Goal: Transaction & Acquisition: Book appointment/travel/reservation

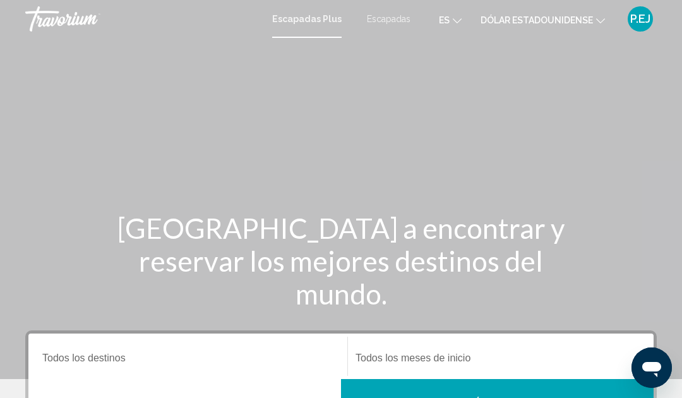
click at [383, 23] on font "Escapadas" at bounding box center [389, 19] width 44 height 10
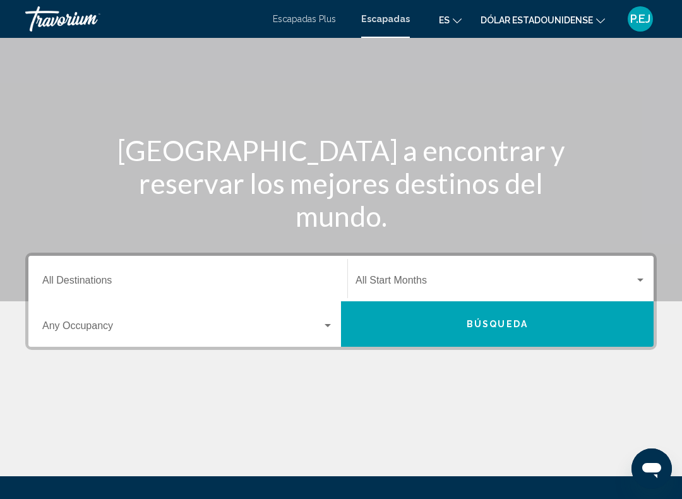
scroll to position [77, 0]
click at [138, 280] on input "Destination All Destinations" at bounding box center [187, 283] width 291 height 11
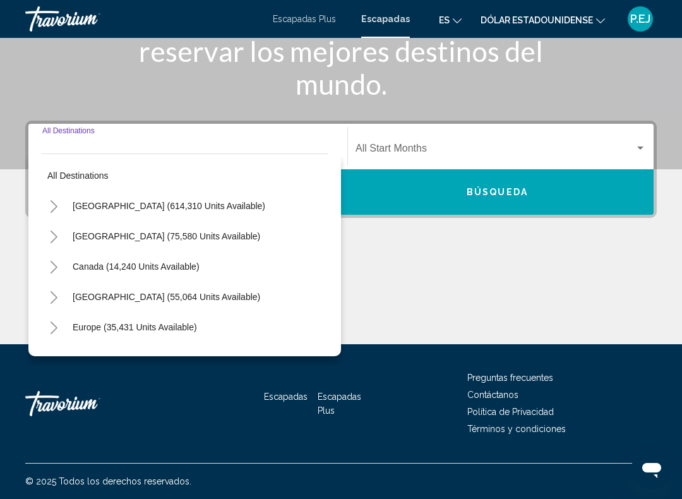
scroll to position [0, 0]
click at [172, 219] on button "United States (614,310 units available)" at bounding box center [168, 205] width 205 height 29
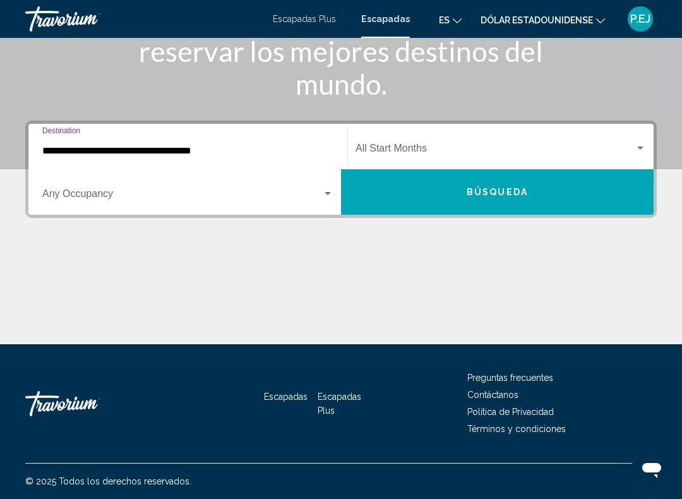
click at [326, 196] on div "Search widget" at bounding box center [327, 194] width 11 height 10
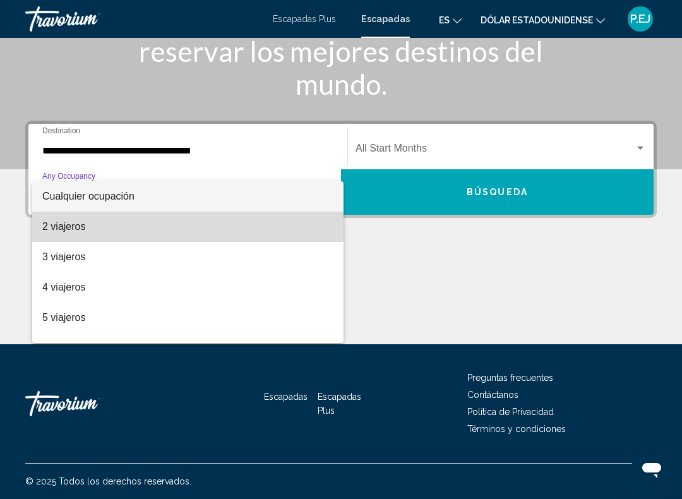
click at [124, 229] on span "2 viajeros" at bounding box center [187, 226] width 291 height 30
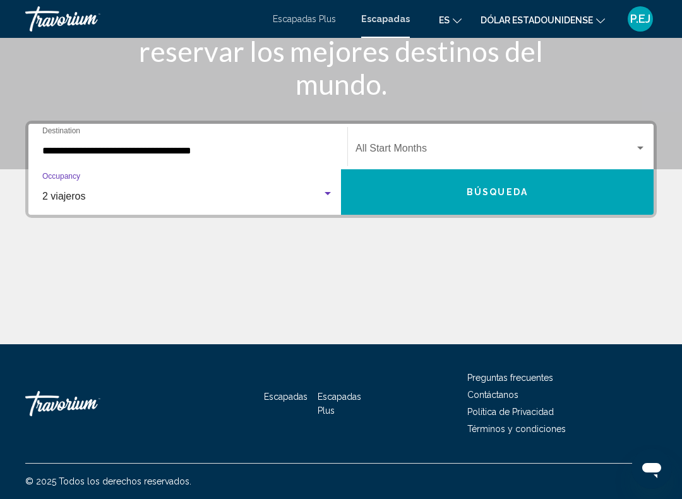
click at [258, 150] on input "**********" at bounding box center [187, 150] width 291 height 11
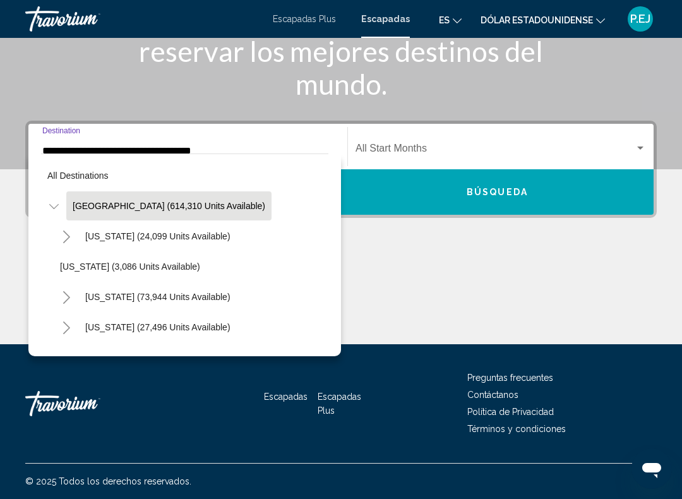
scroll to position [166, 0]
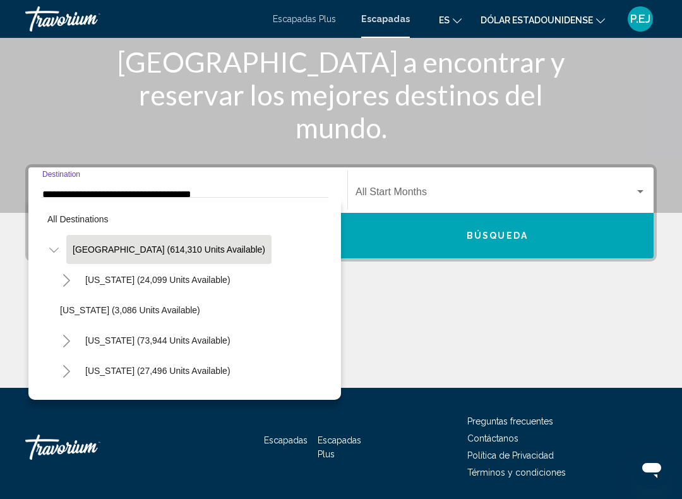
click at [110, 285] on button "Arizona (24,099 units available)" at bounding box center [158, 279] width 158 height 29
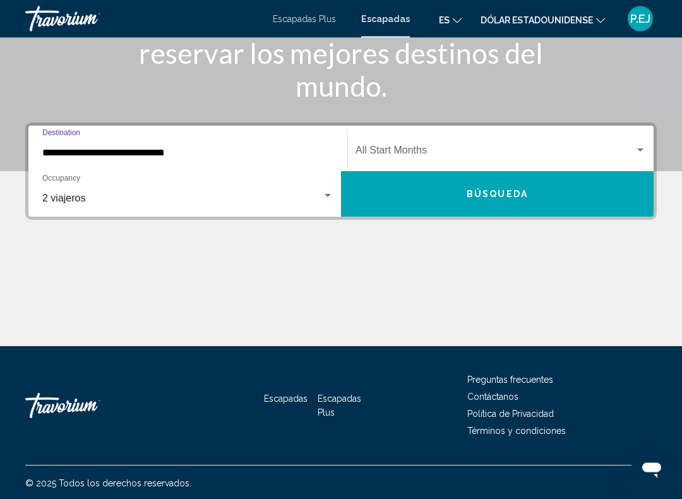
scroll to position [209, 0]
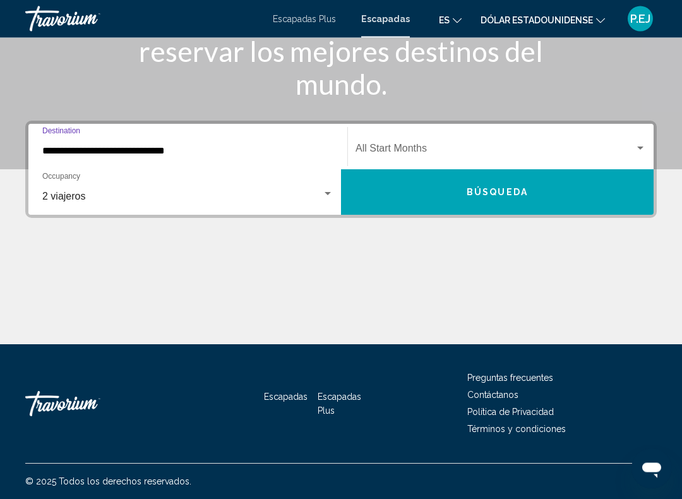
click at [206, 156] on input "**********" at bounding box center [187, 151] width 291 height 11
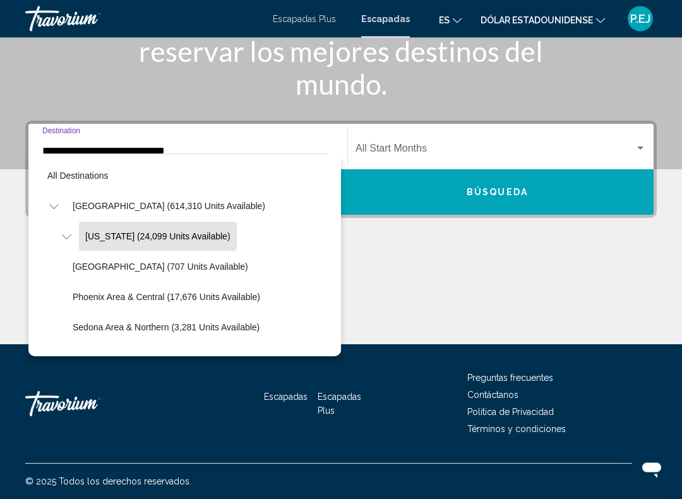
scroll to position [196, 0]
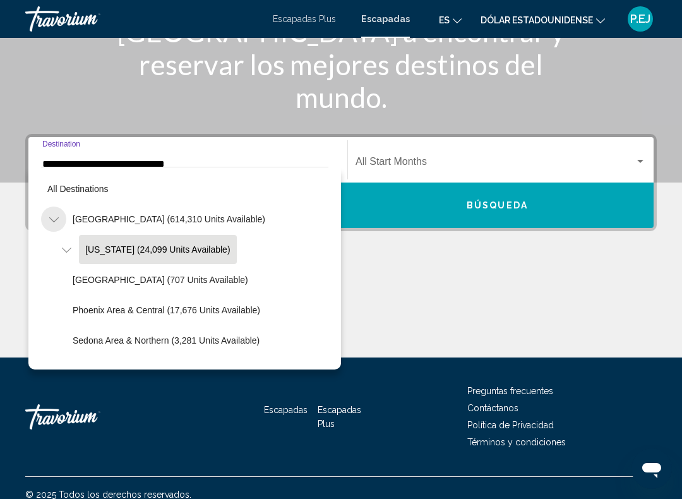
click at [59, 227] on button "Toggle United States (614,310 units available)" at bounding box center [53, 218] width 25 height 25
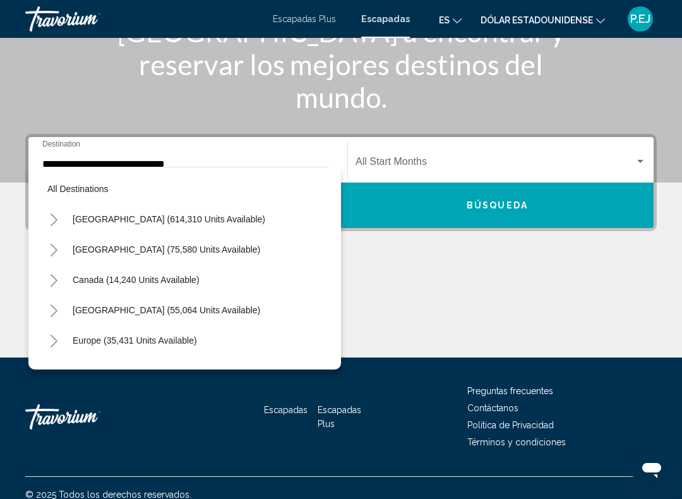
click at [264, 221] on div "United States (614,310 units available)" at bounding box center [184, 219] width 287 height 30
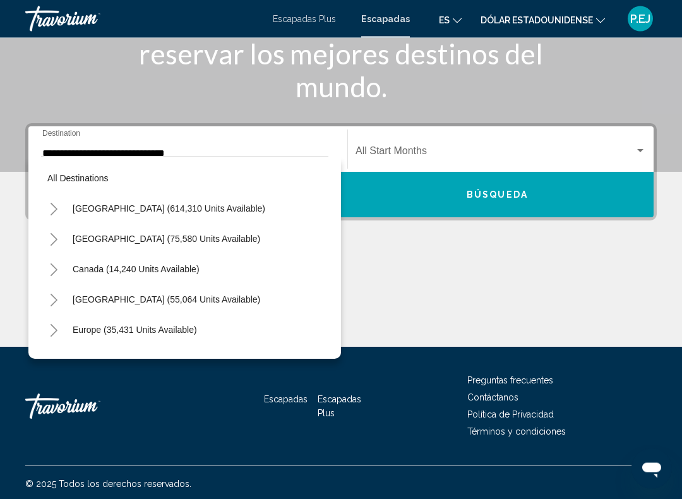
scroll to position [209, 0]
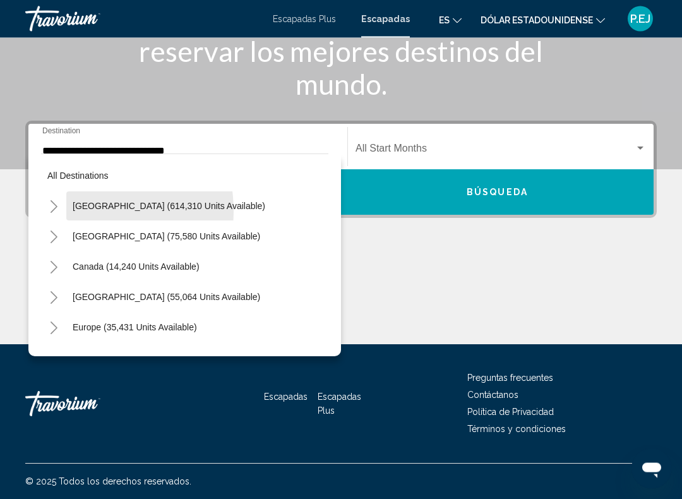
click at [75, 211] on button "United States (614,310 units available)" at bounding box center [168, 206] width 205 height 29
type input "**********"
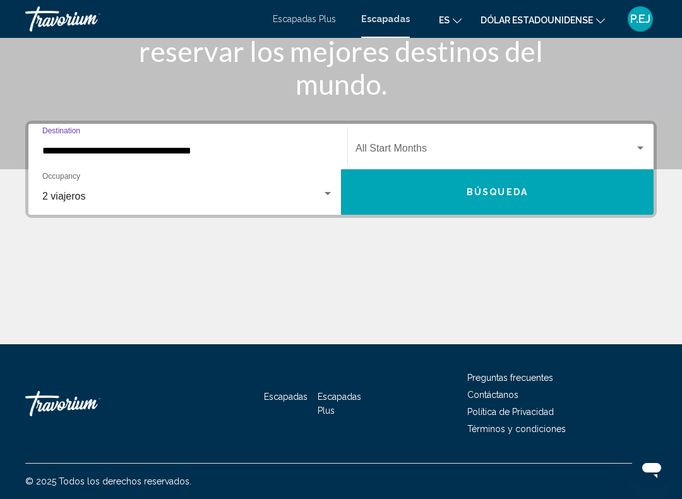
click at [259, 156] on input "**********" at bounding box center [187, 150] width 291 height 11
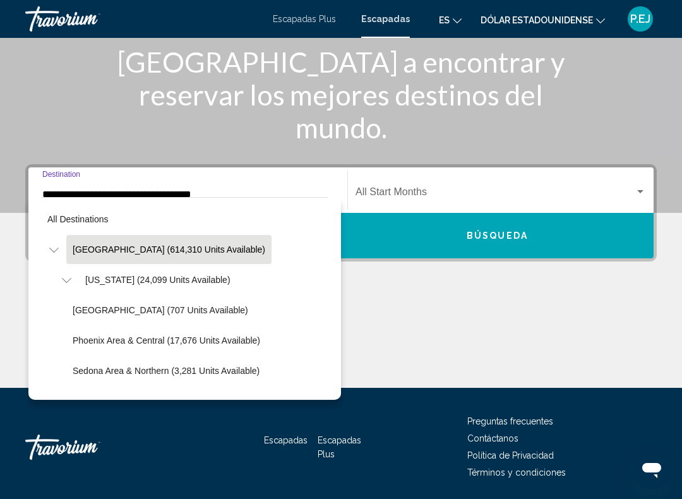
click at [275, 251] on div "United States (614,310 units available)" at bounding box center [184, 249] width 287 height 30
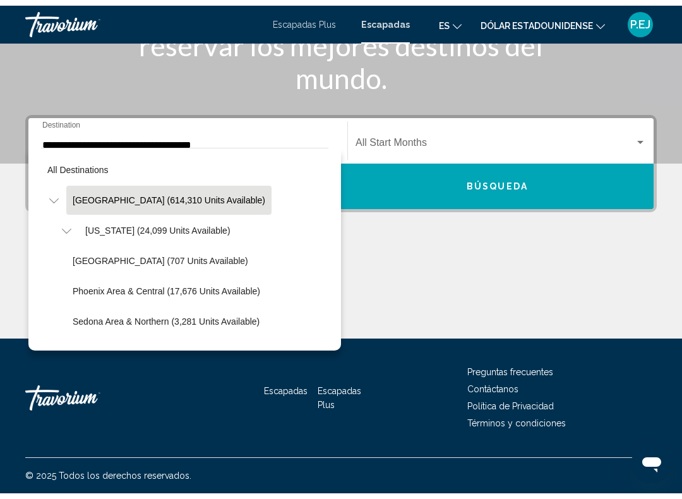
scroll to position [210, 0]
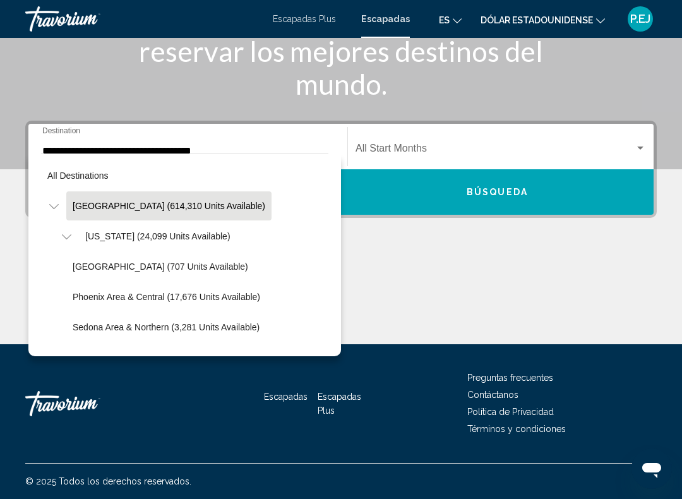
click at [55, 207] on icon "Toggle United States (614,310 units available)" at bounding box center [53, 206] width 9 height 5
click at [257, 212] on div "United States (614,310 units available)" at bounding box center [184, 206] width 287 height 30
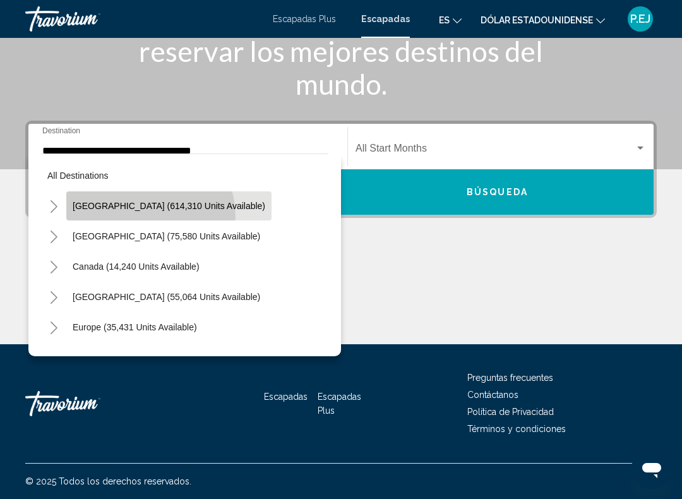
click at [133, 218] on button "United States (614,310 units available)" at bounding box center [168, 205] width 205 height 29
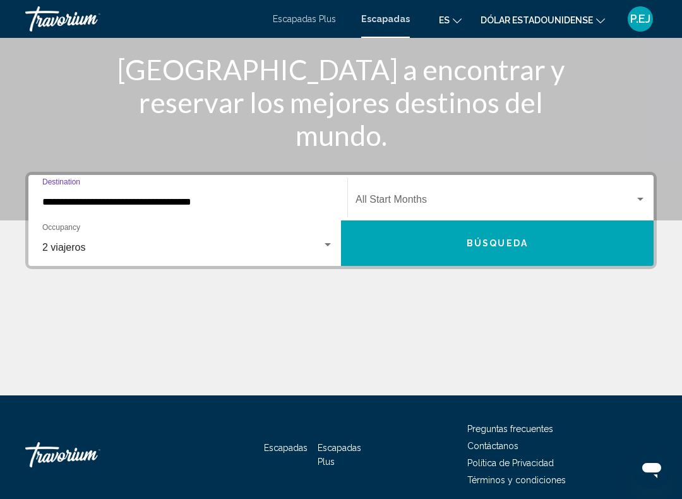
scroll to position [158, 0]
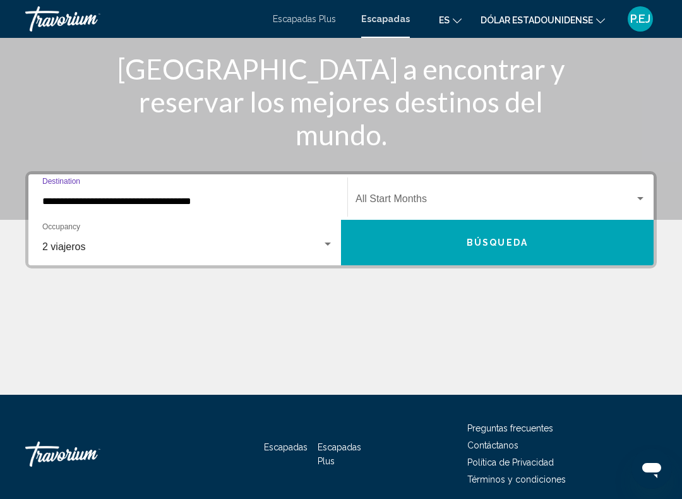
click at [641, 199] on div "Search widget" at bounding box center [640, 198] width 6 height 3
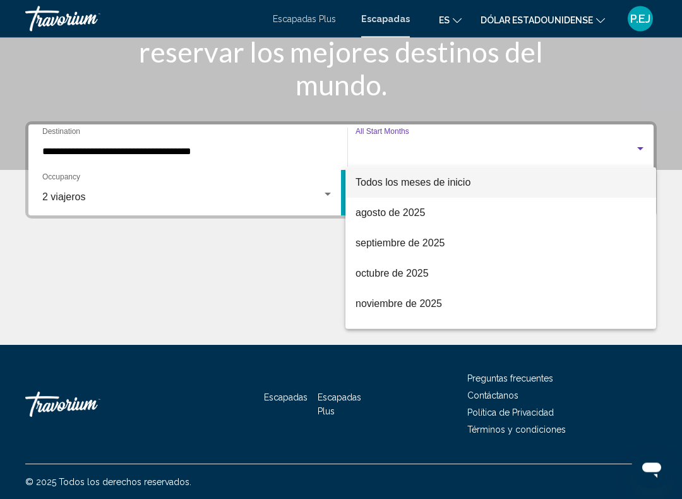
scroll to position [210, 0]
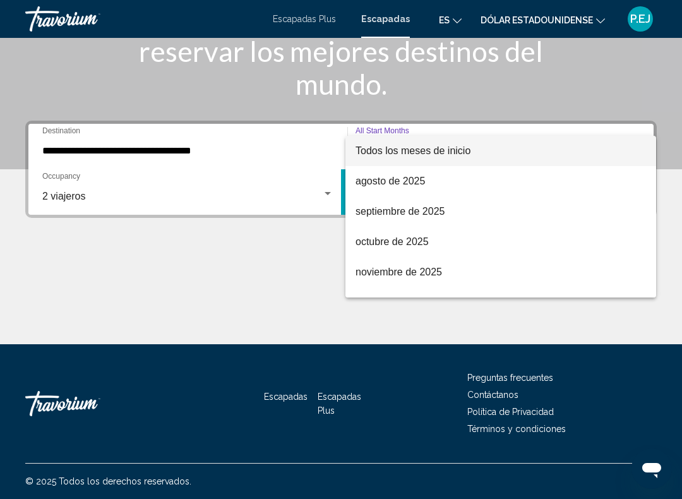
click at [218, 314] on div at bounding box center [341, 249] width 682 height 499
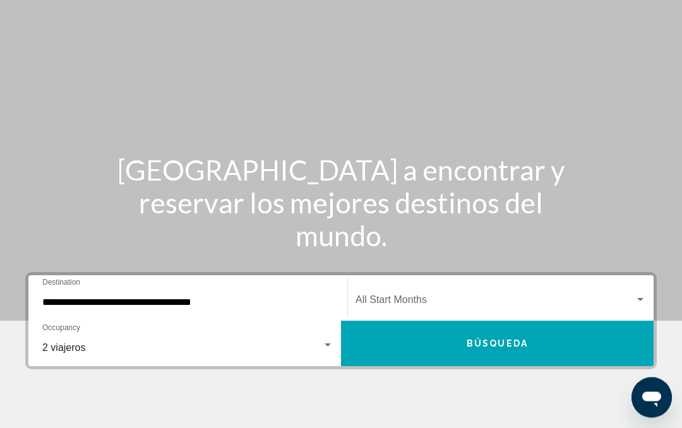
scroll to position [0, 0]
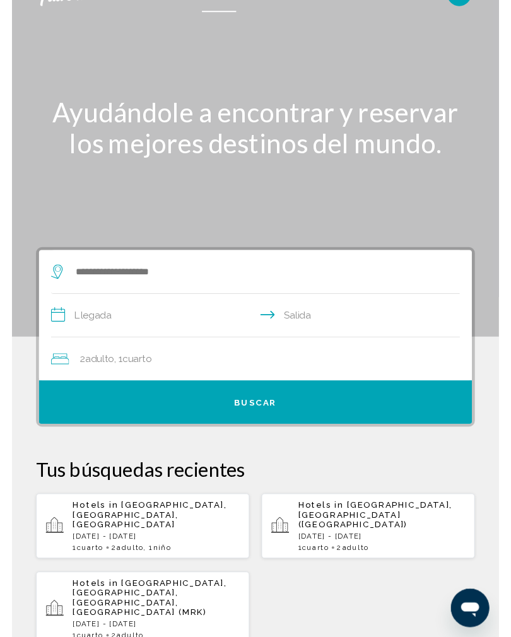
scroll to position [25, 0]
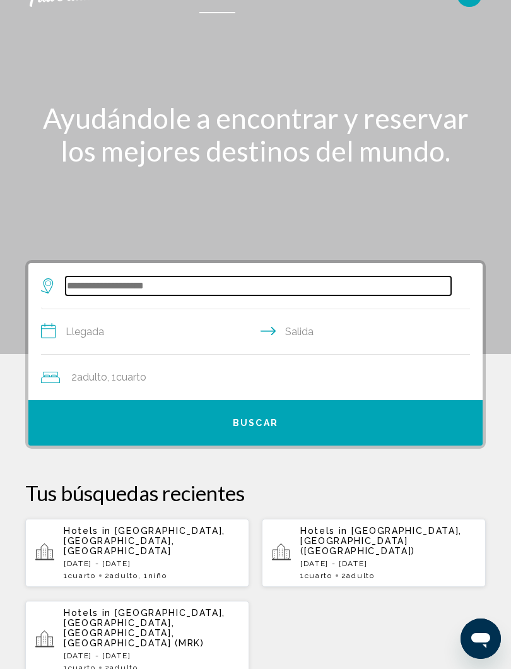
click at [119, 281] on input "Search widget" at bounding box center [259, 285] width 386 height 19
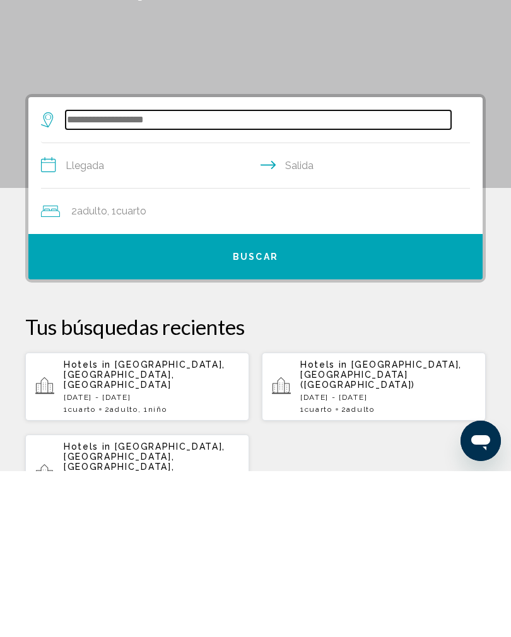
scroll to position [73, 0]
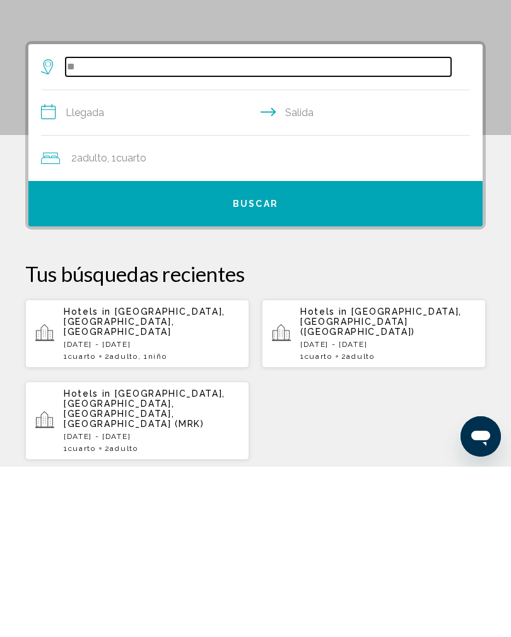
type input "*"
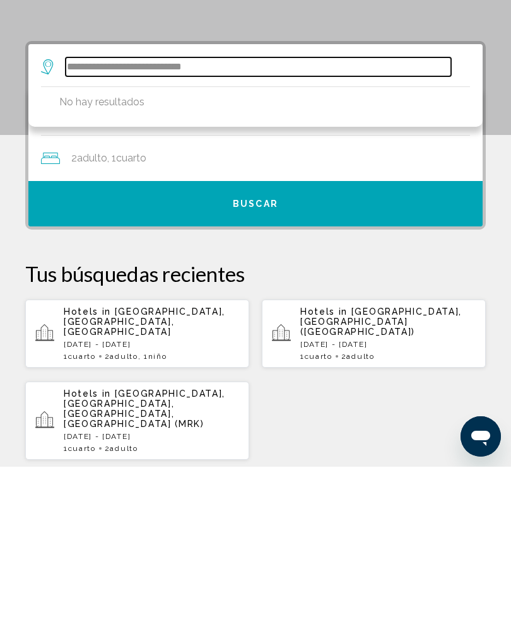
type input "**********"
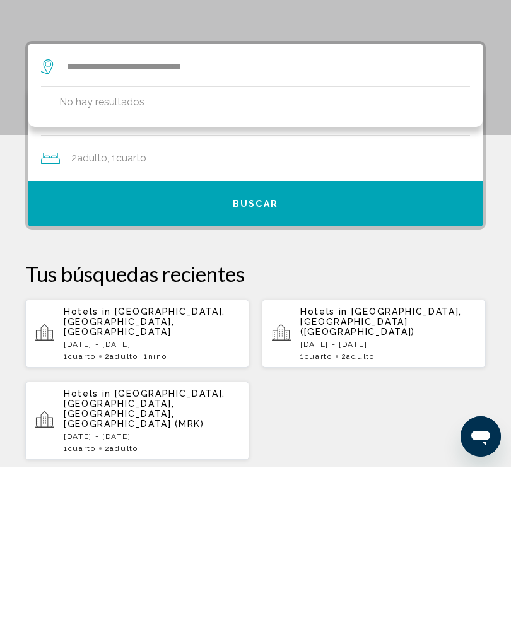
click at [165, 320] on div "2 Adulto Adulto , 1 Cuarto habitaciones" at bounding box center [262, 329] width 442 height 18
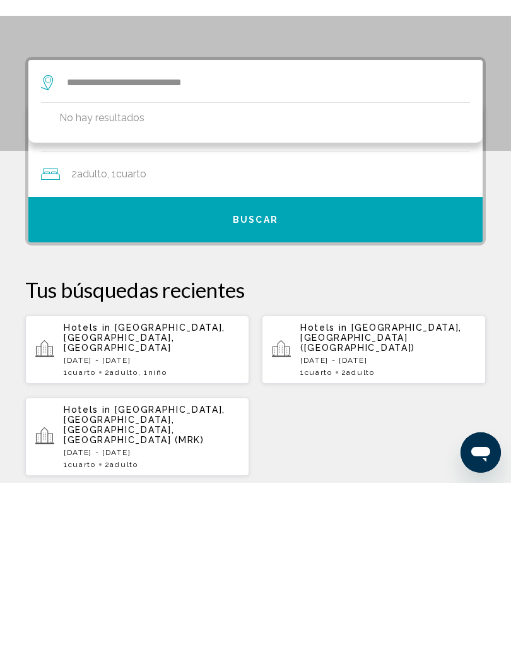
scroll to position [244, 0]
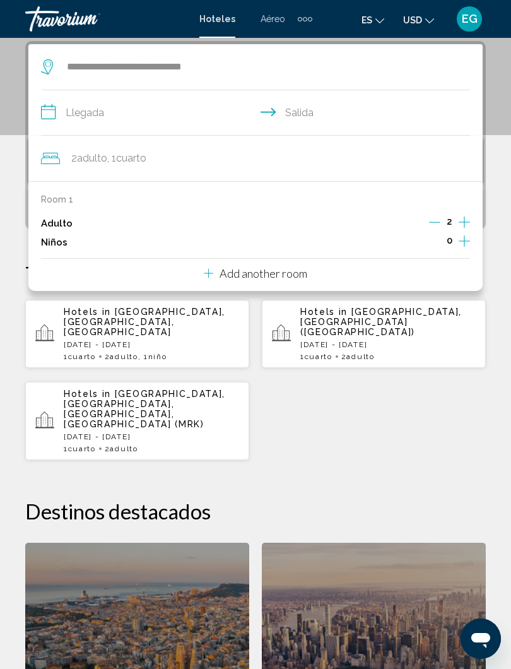
click at [50, 121] on input "**********" at bounding box center [258, 114] width 434 height 49
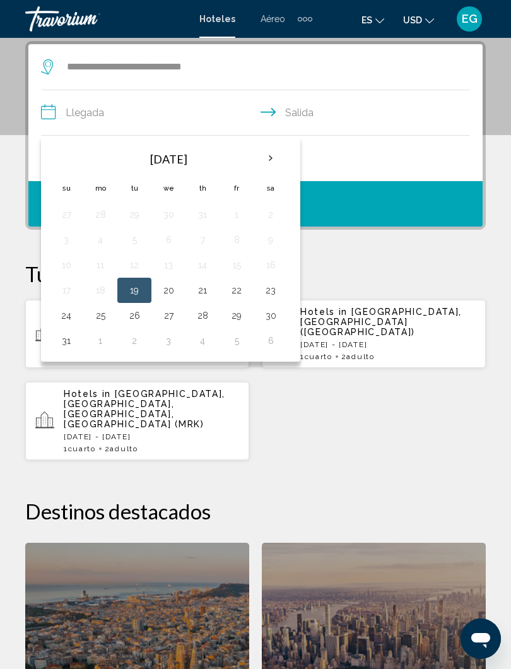
click at [268, 154] on th "Next month" at bounding box center [271, 159] width 34 height 28
click at [167, 264] on button "17" at bounding box center [168, 265] width 20 height 18
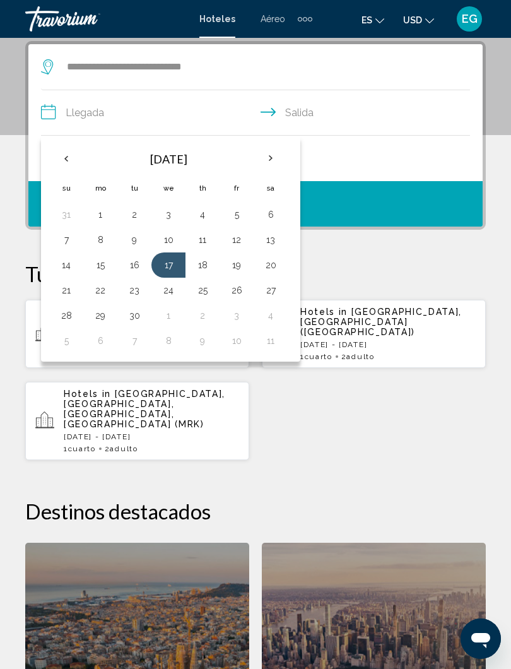
click at [68, 291] on button "21" at bounding box center [66, 290] width 20 height 18
type input "**********"
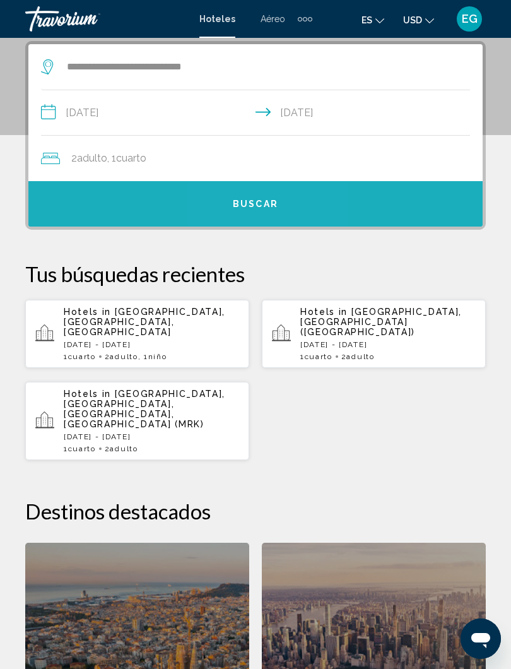
click at [265, 211] on button "Buscar" at bounding box center [255, 203] width 454 height 45
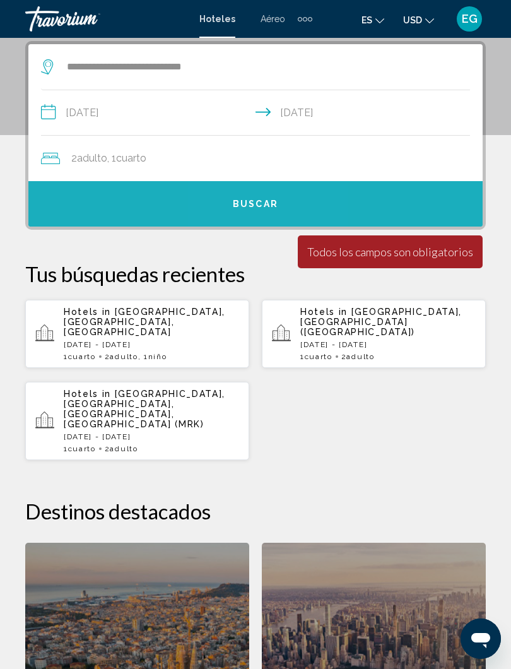
click at [260, 200] on span "Buscar" at bounding box center [255, 204] width 45 height 10
click at [340, 213] on button "Buscar" at bounding box center [255, 203] width 454 height 45
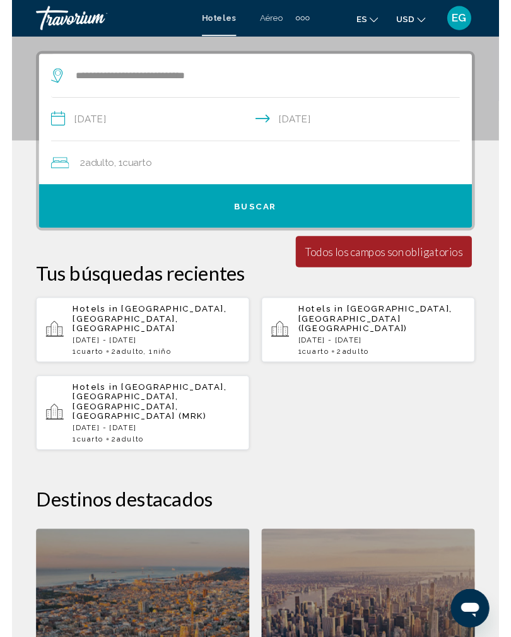
scroll to position [210, 0]
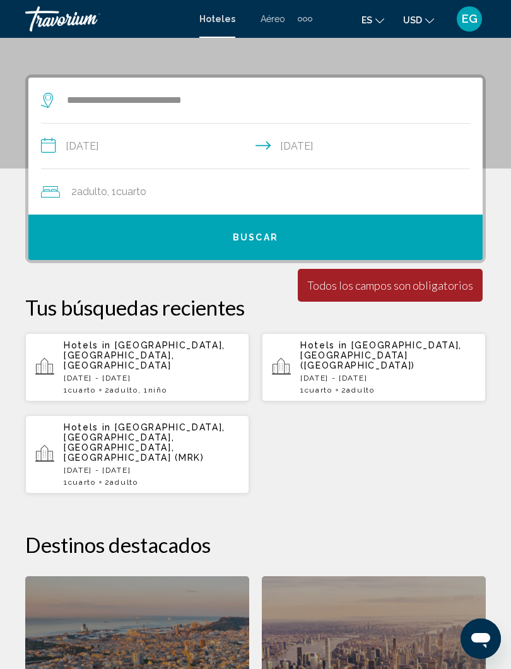
click at [410, 289] on div "Todos los campos son obligatorios" at bounding box center [390, 285] width 166 height 14
click at [268, 240] on span "Buscar" at bounding box center [255, 238] width 45 height 10
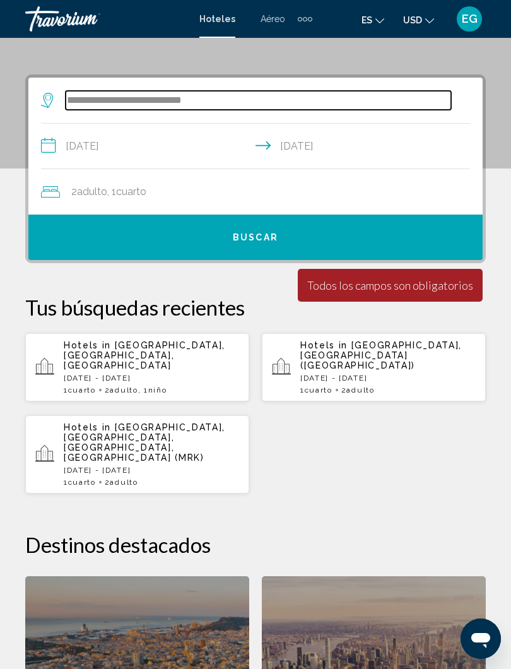
click at [261, 105] on input "**********" at bounding box center [259, 100] width 386 height 19
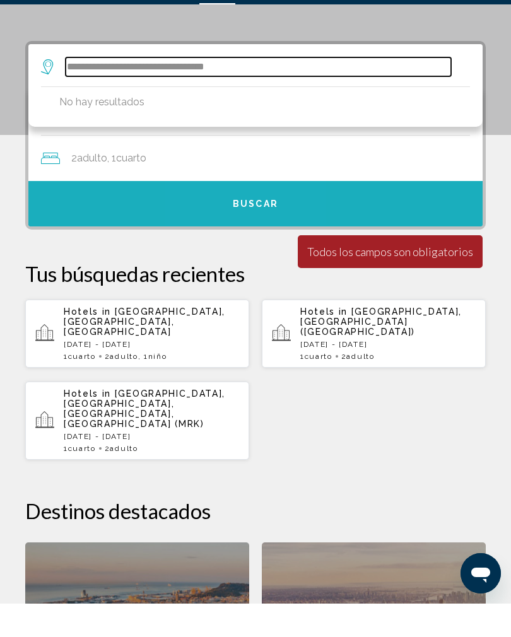
type input "**********"
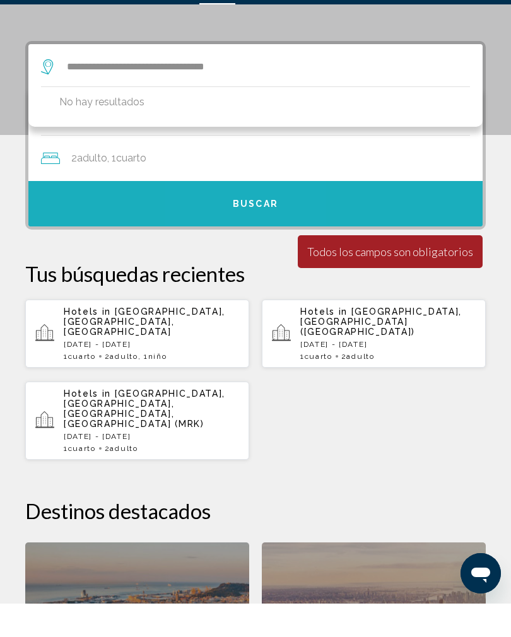
click at [245, 218] on button "Buscar" at bounding box center [255, 237] width 454 height 45
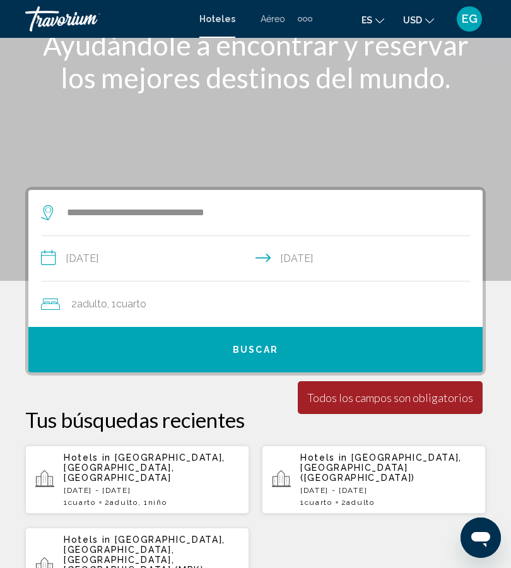
scroll to position [97, 0]
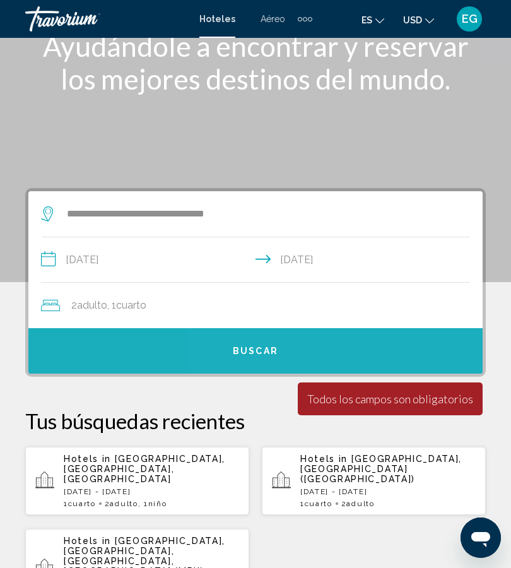
click at [299, 353] on button "Buscar" at bounding box center [255, 350] width 454 height 45
click at [292, 355] on button "Buscar" at bounding box center [255, 350] width 454 height 45
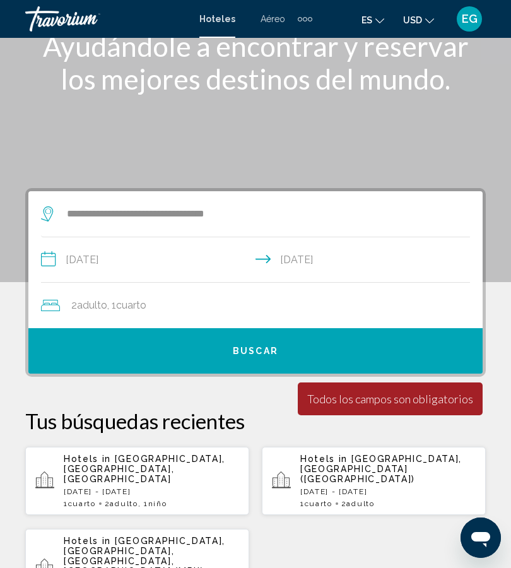
click at [281, 360] on button "Buscar" at bounding box center [255, 350] width 454 height 45
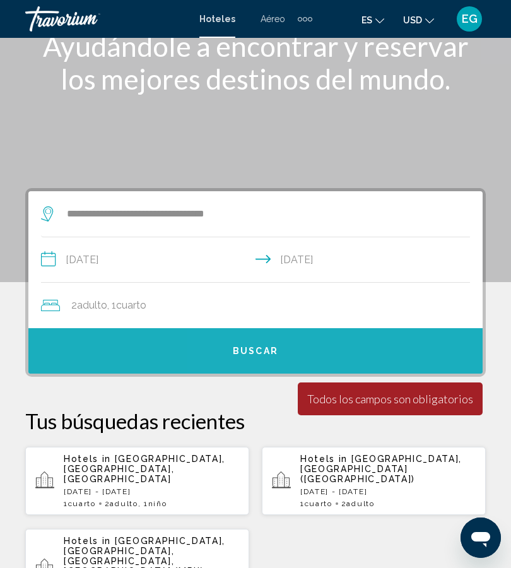
click at [285, 357] on button "Buscar" at bounding box center [255, 350] width 454 height 45
click at [283, 357] on button "Buscar" at bounding box center [255, 350] width 454 height 45
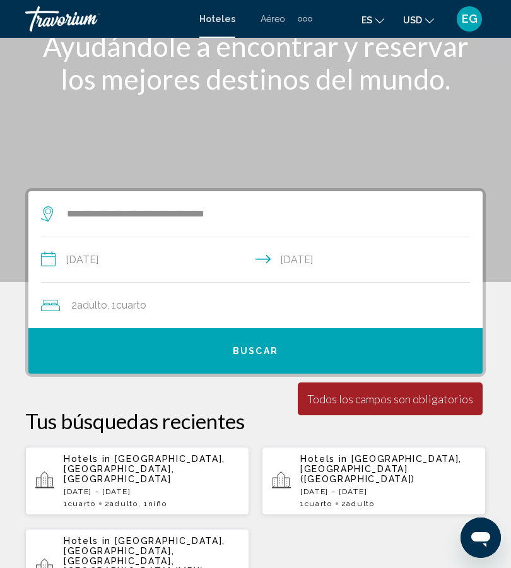
click at [271, 357] on button "Buscar" at bounding box center [255, 350] width 454 height 45
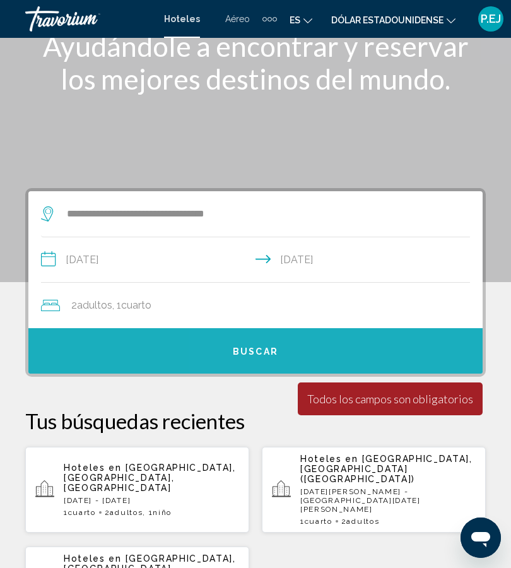
click at [390, 352] on button "Buscar" at bounding box center [255, 350] width 454 height 45
click at [285, 363] on button "Buscar" at bounding box center [255, 350] width 454 height 45
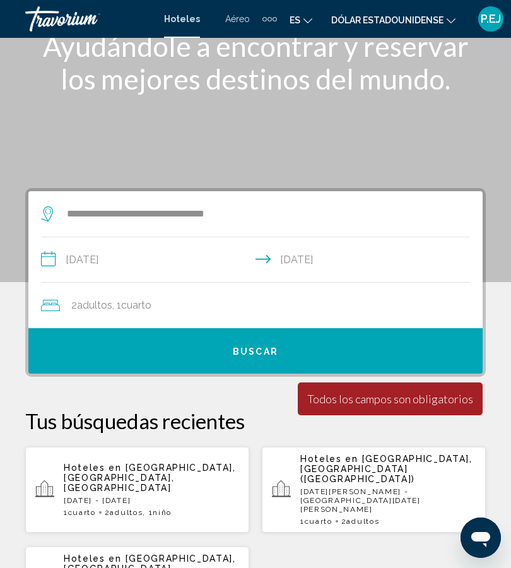
click at [285, 361] on button "Buscar" at bounding box center [255, 350] width 454 height 45
click at [259, 346] on font "Buscar" at bounding box center [255, 351] width 45 height 10
click at [264, 357] on button "Buscar" at bounding box center [255, 350] width 454 height 45
click at [170, 354] on button "Buscar" at bounding box center [255, 350] width 454 height 45
click at [340, 405] on font "Todos los campos son obligatorios" at bounding box center [390, 399] width 166 height 14
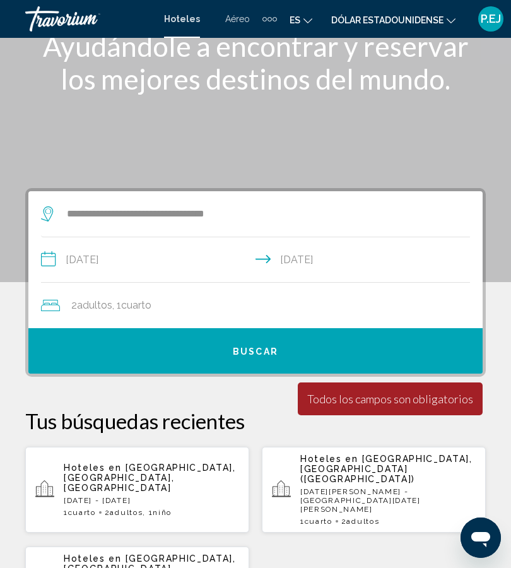
click at [45, 264] on input "**********" at bounding box center [258, 261] width 434 height 49
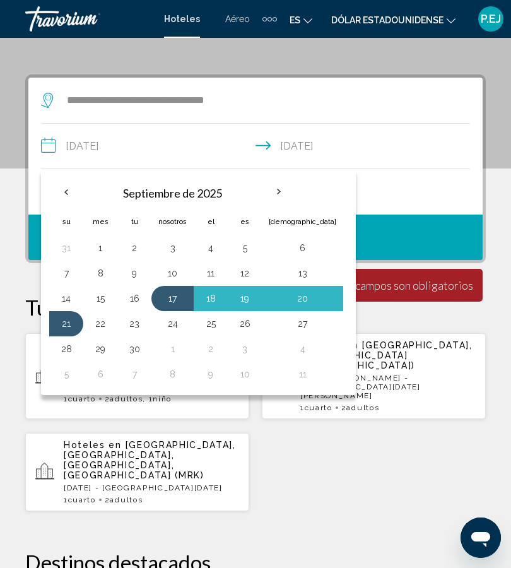
scroll to position [244, 0]
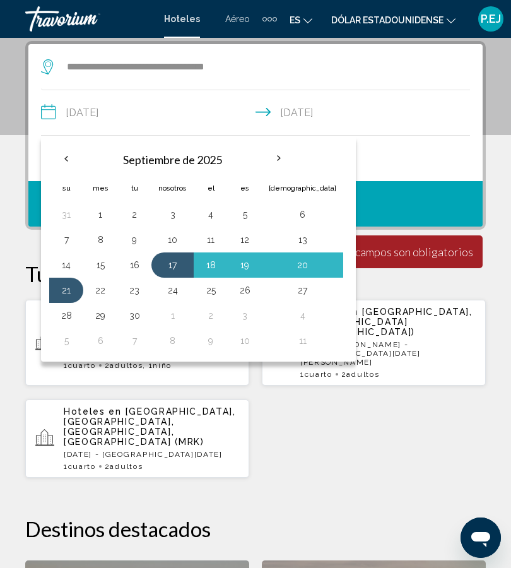
click at [215, 119] on input "**********" at bounding box center [258, 114] width 434 height 49
click at [377, 183] on button "Buscar" at bounding box center [255, 203] width 454 height 45
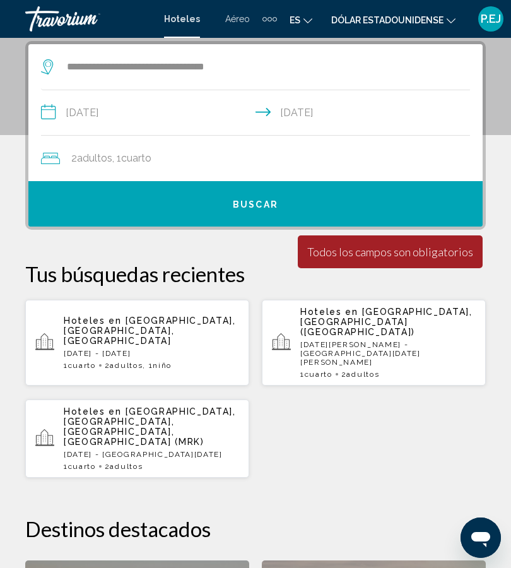
click at [105, 168] on div "2 adultos Adulto , 1 Cuarto habitaciones" at bounding box center [262, 158] width 442 height 45
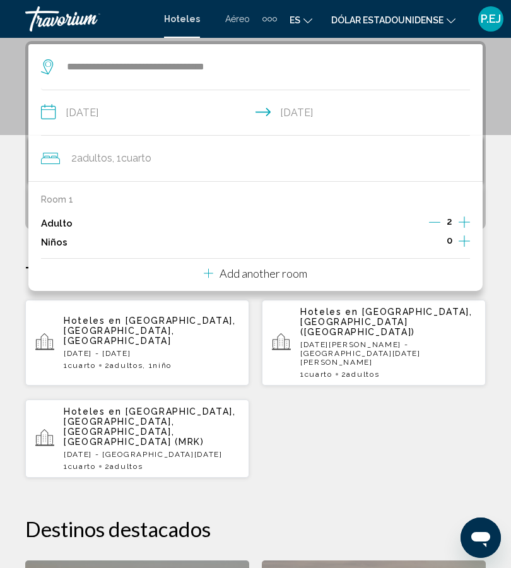
click at [454, 244] on div "0" at bounding box center [449, 242] width 41 height 19
click at [465, 235] on icon "Increment children" at bounding box center [464, 241] width 11 height 15
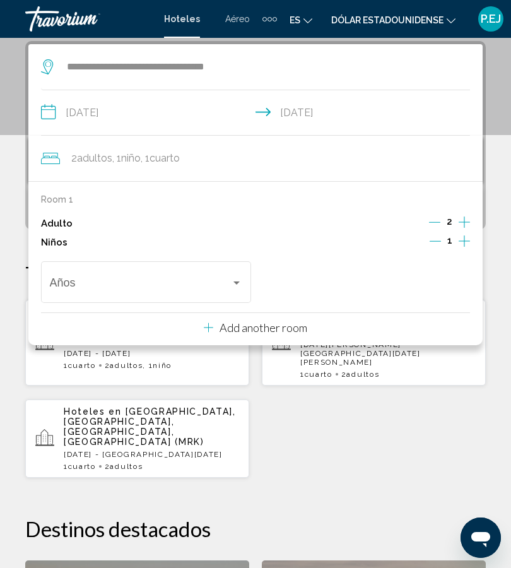
click at [297, 252] on div "Room 1 Adulto 2 Niños 1 Años" at bounding box center [255, 250] width 429 height 112
click at [410, 448] on div "**********" at bounding box center [255, 454] width 511 height 827
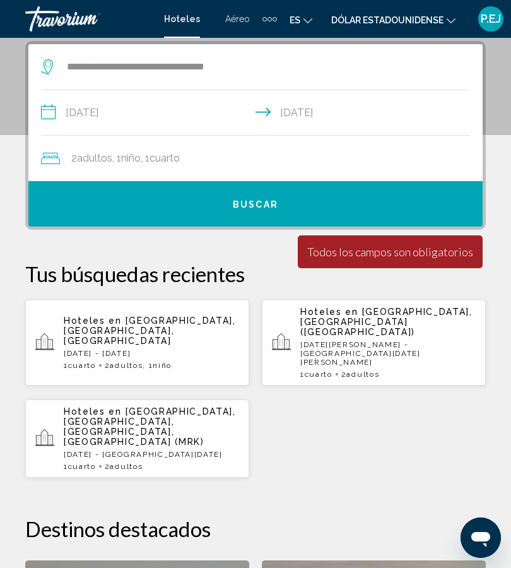
click at [368, 249] on font "Todos los campos son obligatorios" at bounding box center [390, 252] width 166 height 14
click at [253, 210] on font "Buscar" at bounding box center [255, 204] width 45 height 10
click at [236, 210] on font "Buscar" at bounding box center [255, 204] width 45 height 10
click at [394, 386] on div "Hoteles en Islas Secas, Panamá, Panamá Sáb, 23 ago - Mié, 27 ago 1 Cuarto habit…" at bounding box center [255, 388] width 461 height 179
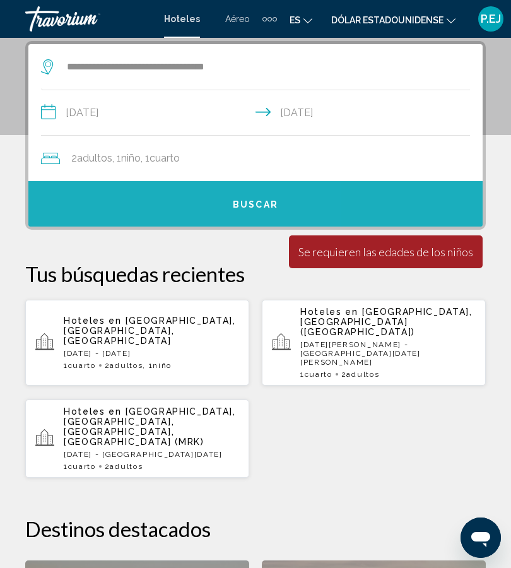
click at [253, 214] on button "Buscar" at bounding box center [255, 203] width 454 height 45
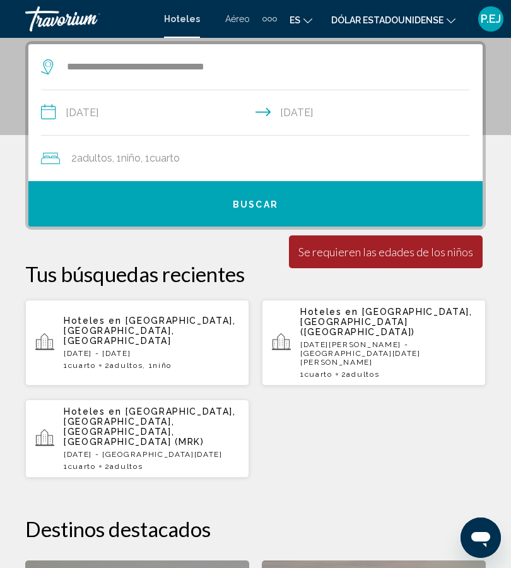
click at [253, 215] on button "Buscar" at bounding box center [255, 203] width 454 height 45
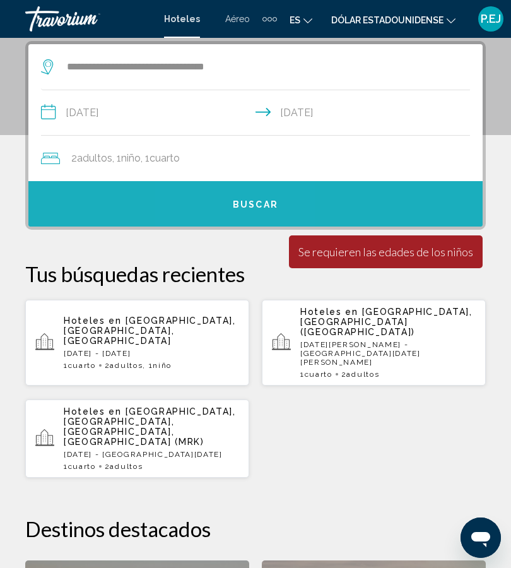
click at [240, 215] on button "Buscar" at bounding box center [255, 203] width 454 height 45
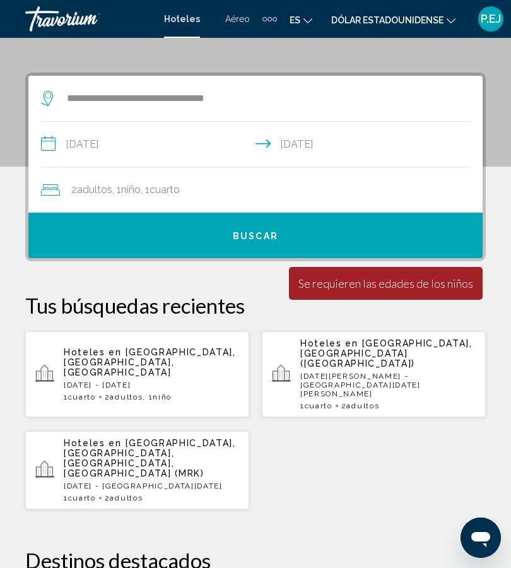
scroll to position [190, 0]
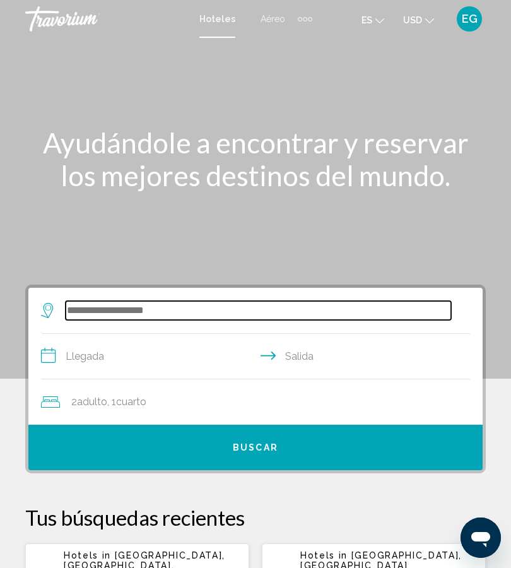
click at [416, 320] on input "Search widget" at bounding box center [259, 310] width 386 height 19
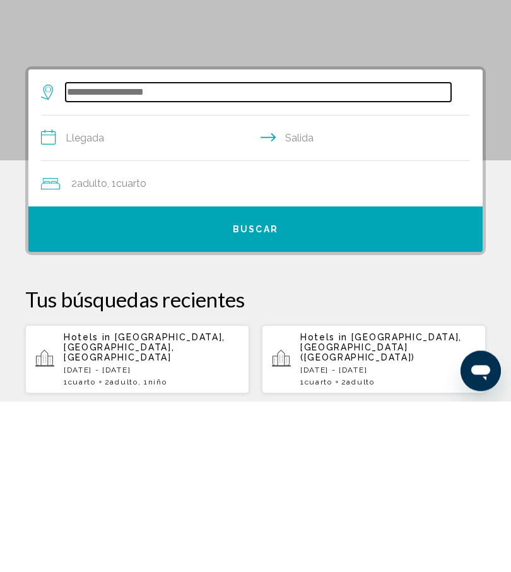
scroll to position [73, 0]
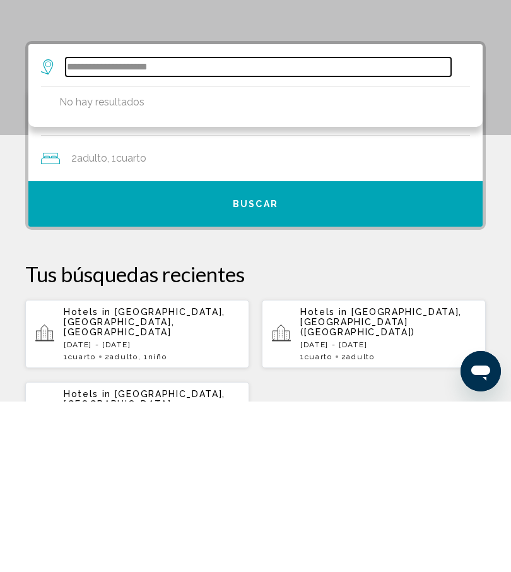
type input "**********"
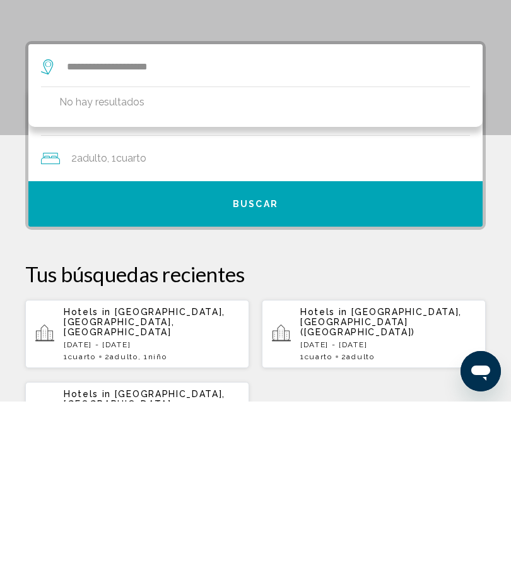
click at [127, 323] on span "Cuarto" at bounding box center [131, 329] width 30 height 12
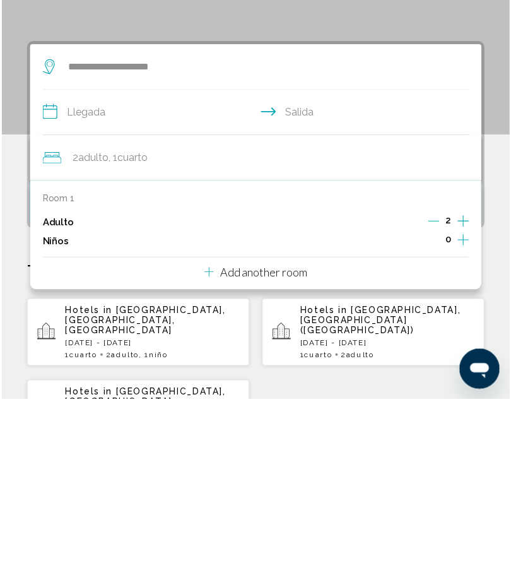
scroll to position [244, 0]
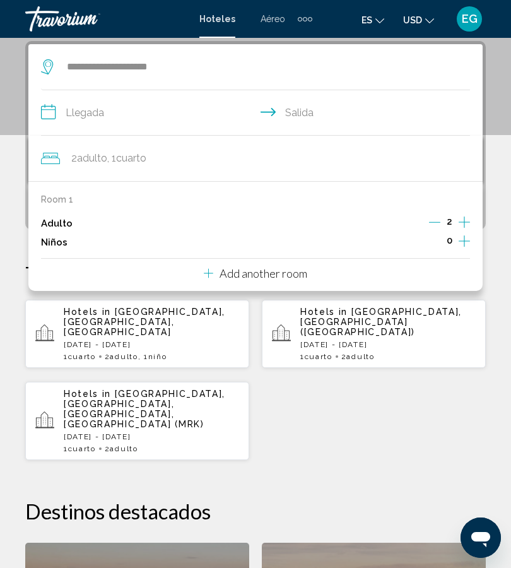
click at [47, 115] on input "**********" at bounding box center [258, 114] width 434 height 49
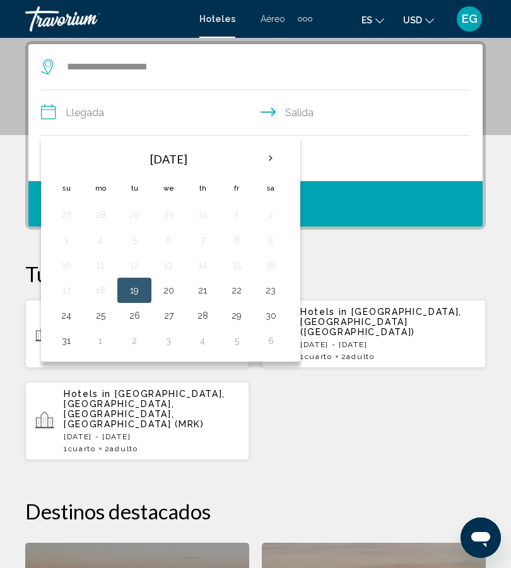
click at [271, 158] on th "Next month" at bounding box center [271, 159] width 34 height 28
click at [173, 269] on button "17" at bounding box center [168, 265] width 20 height 18
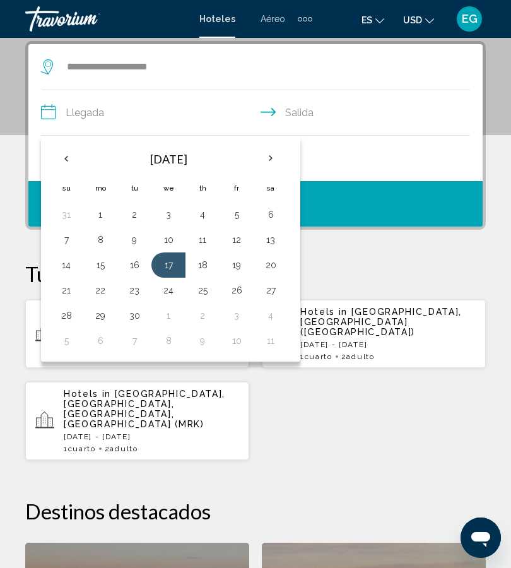
click at [68, 297] on button "21" at bounding box center [66, 290] width 20 height 18
type input "**********"
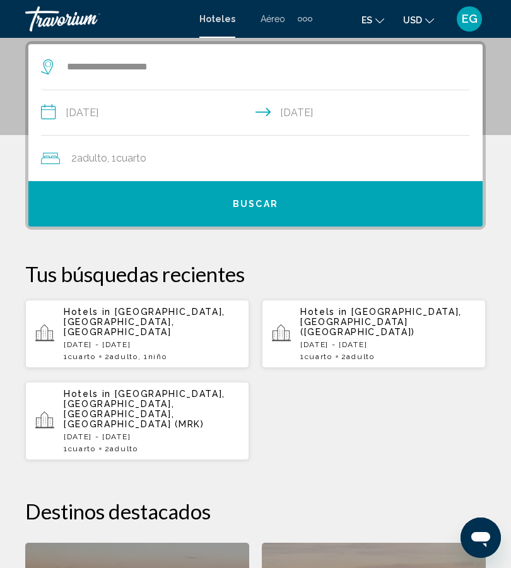
click at [160, 168] on div "2 Adulto Adulto , 1 Cuarto habitaciones" at bounding box center [262, 158] width 442 height 45
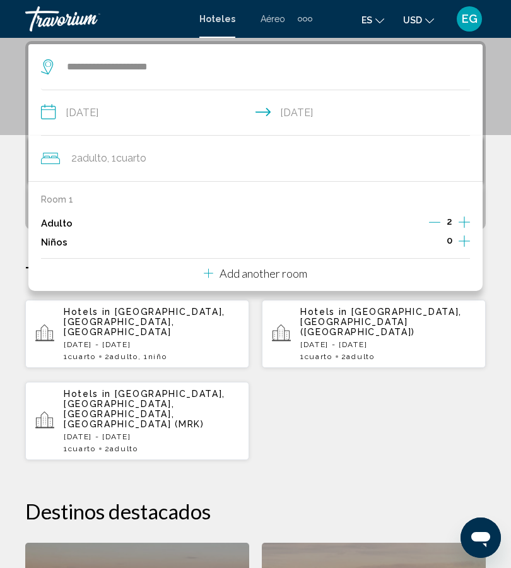
click at [461, 238] on icon "Increment children" at bounding box center [464, 241] width 11 height 15
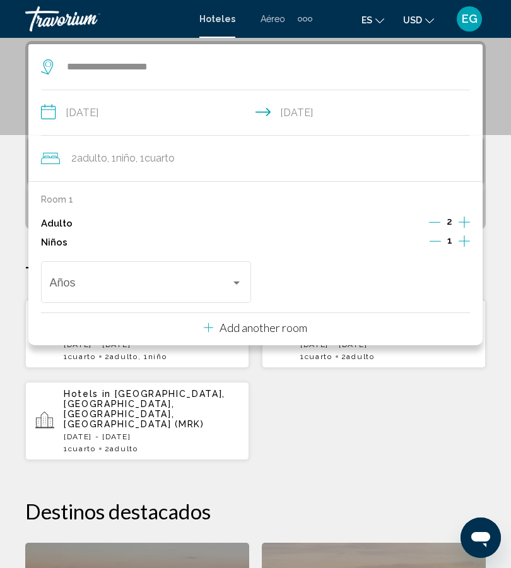
click at [235, 284] on div "Travelers: 2 adults, 1 child" at bounding box center [236, 283] width 11 height 10
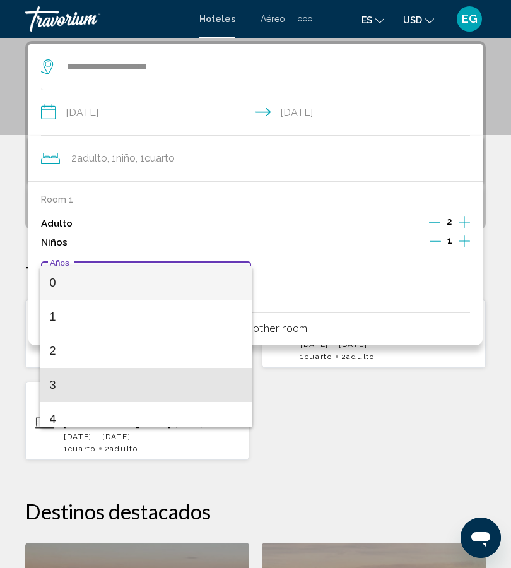
click at [124, 388] on span "3" at bounding box center [146, 385] width 193 height 34
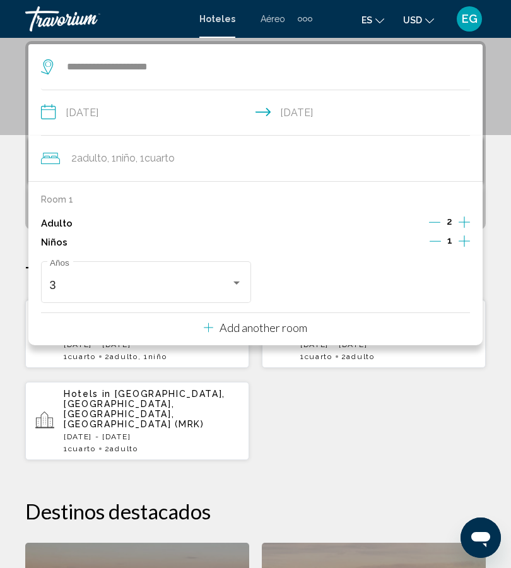
click at [507, 104] on div "**********" at bounding box center [255, 445] width 511 height 809
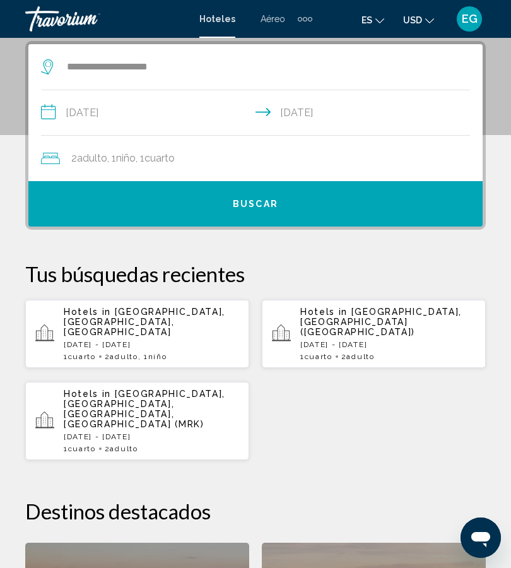
click at [269, 205] on span "Buscar" at bounding box center [255, 204] width 45 height 10
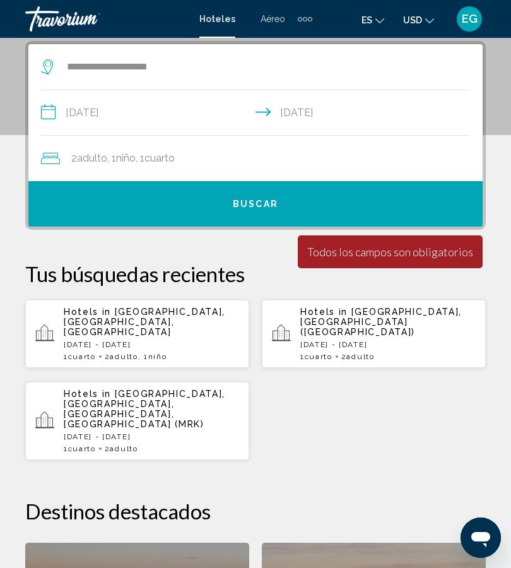
click at [263, 215] on button "Buscar" at bounding box center [255, 203] width 454 height 45
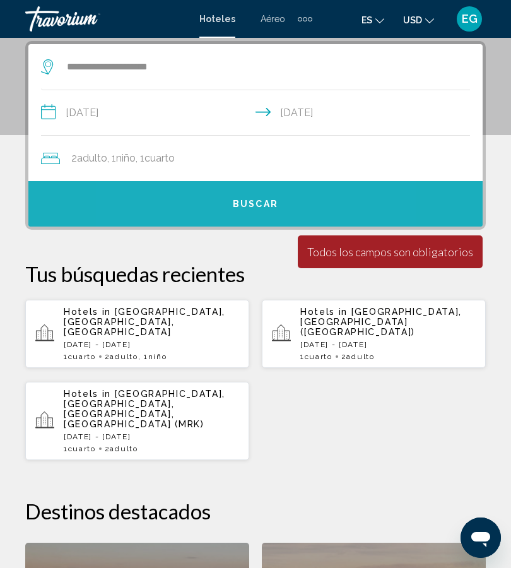
click at [210, 201] on button "Buscar" at bounding box center [255, 203] width 454 height 45
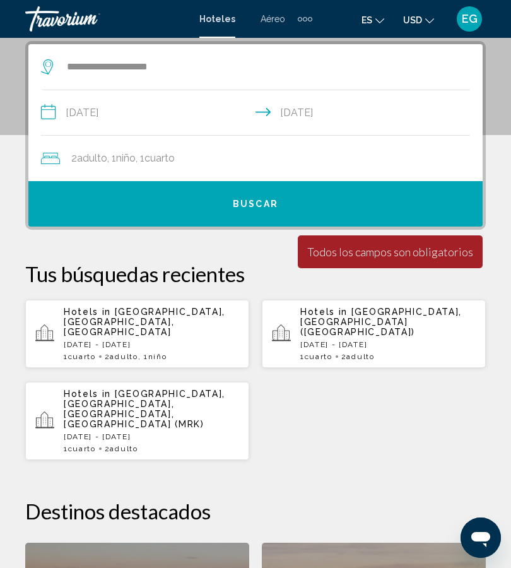
click at [186, 164] on div "2 Adulto Adulto , 1 Niño Niños , 1 Cuarto habitaciones" at bounding box center [262, 159] width 442 height 18
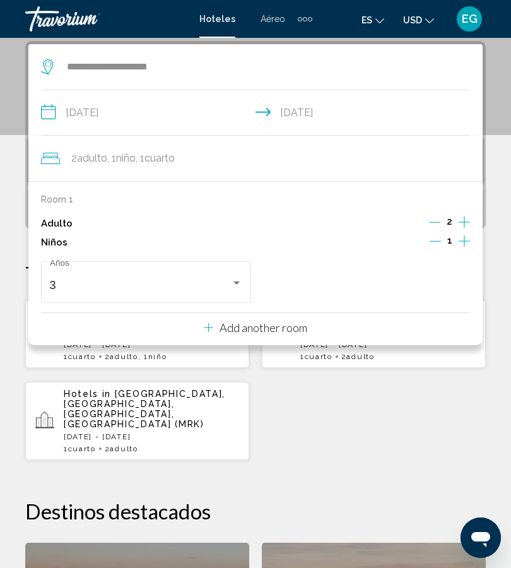
click at [223, 329] on p "Add another room" at bounding box center [264, 328] width 88 height 14
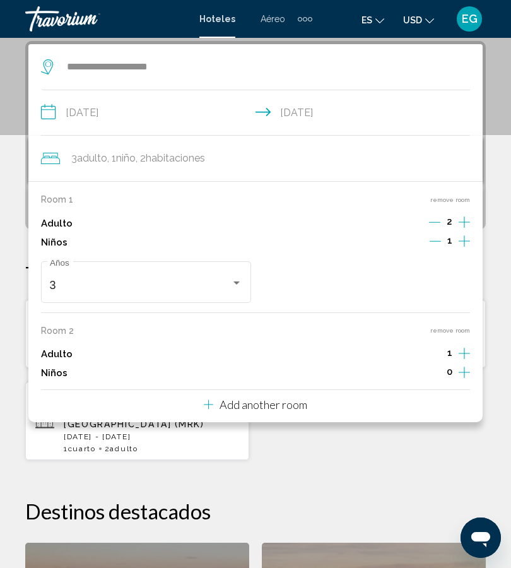
click at [253, 408] on button "Add another room" at bounding box center [256, 403] width 104 height 26
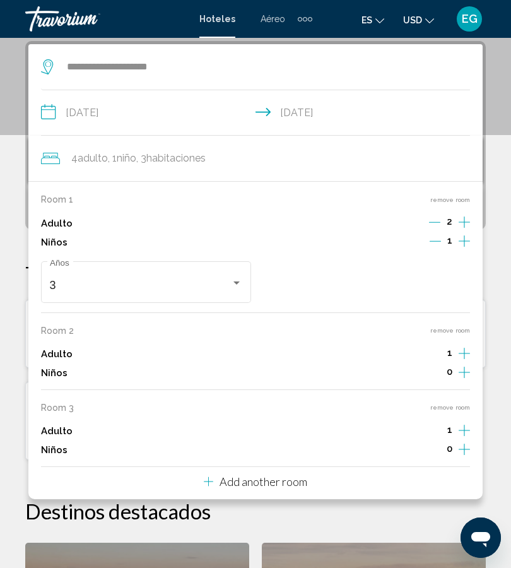
click at [468, 230] on icon "Increment adults" at bounding box center [464, 222] width 11 height 15
click at [459, 252] on button "Increment children" at bounding box center [464, 242] width 11 height 19
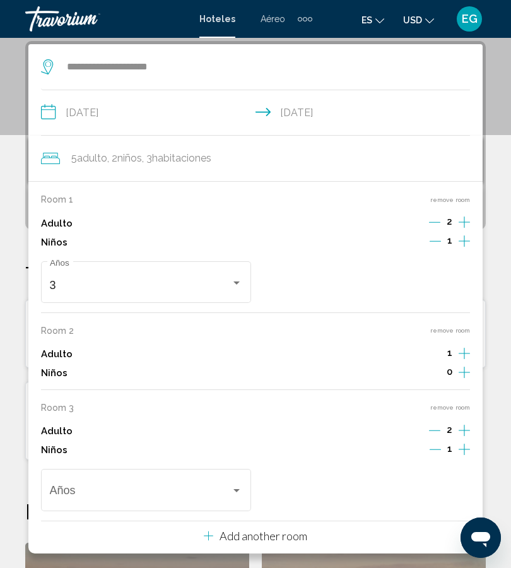
click at [460, 453] on div "Room 3 remove room Adulto 2 Niños 1 Años" at bounding box center [255, 459] width 429 height 112
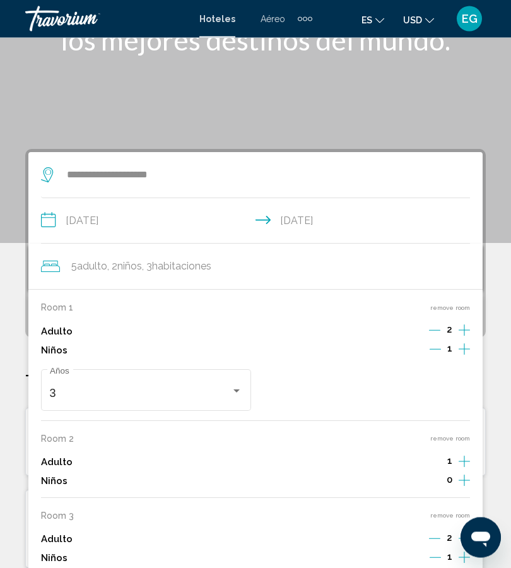
click at [494, 391] on div "**********" at bounding box center [255, 554] width 511 height 809
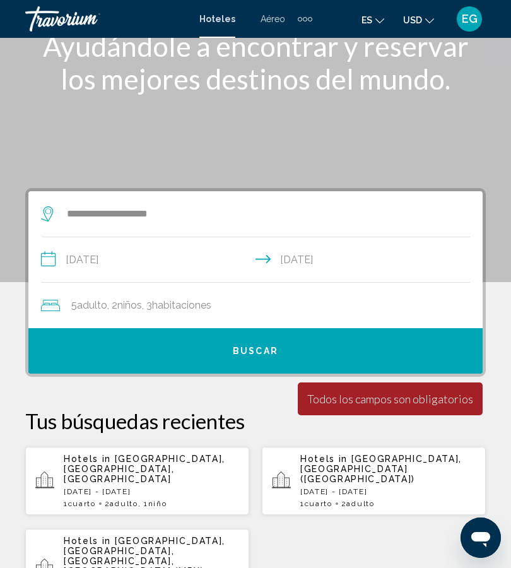
scroll to position [93, 0]
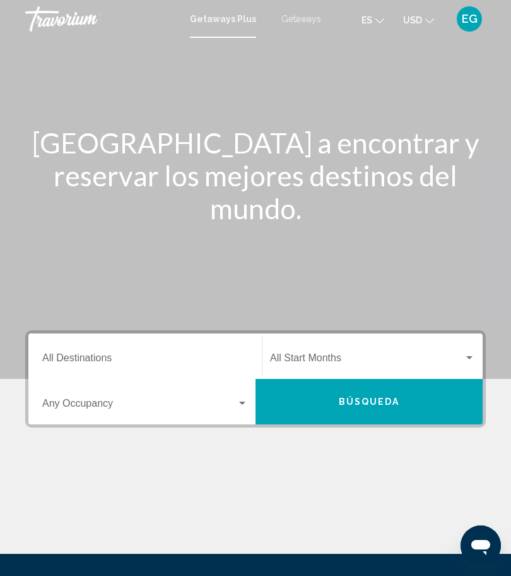
click at [129, 358] on input "Destination All Destinations" at bounding box center [145, 360] width 206 height 11
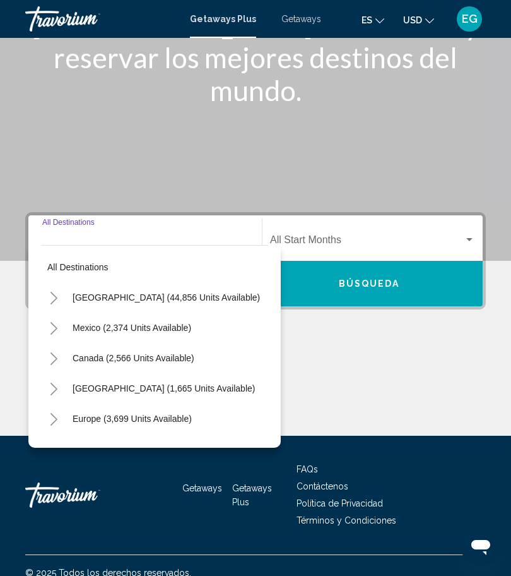
scroll to position [133, 0]
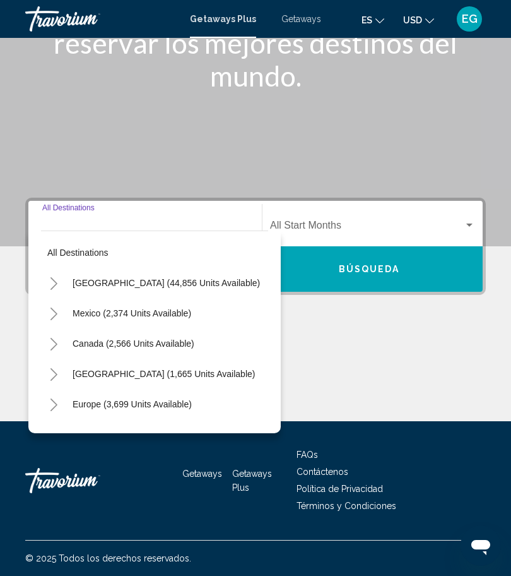
click at [117, 275] on button "United States (44,856 units available)" at bounding box center [166, 282] width 200 height 29
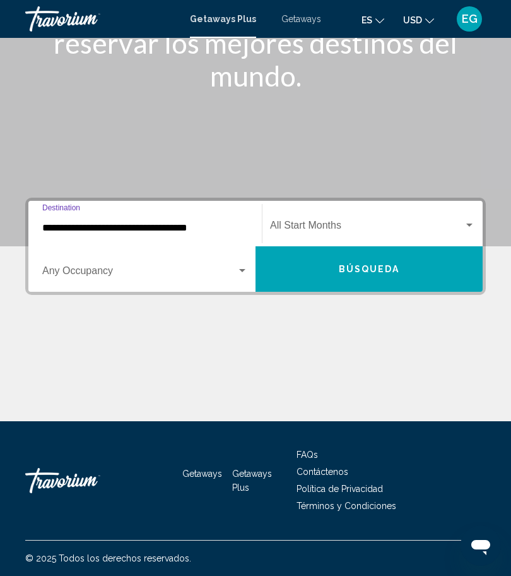
click at [228, 229] on input "**********" at bounding box center [145, 227] width 206 height 11
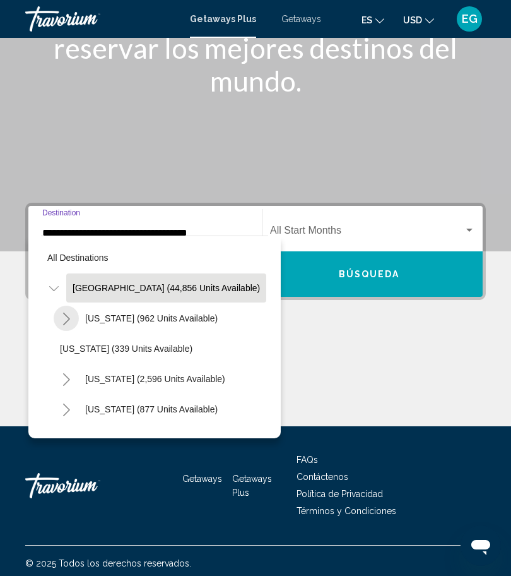
click at [70, 318] on icon "Toggle Arizona (962 units available)" at bounding box center [66, 318] width 9 height 13
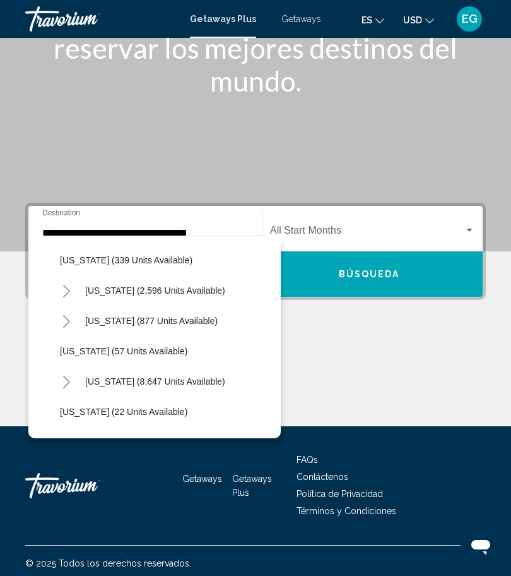
scroll to position [212, 0]
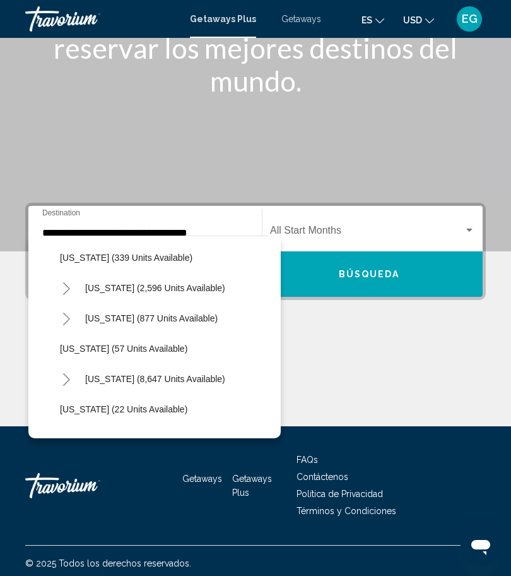
click at [165, 384] on button "Florida (8,647 units available)" at bounding box center [155, 378] width 153 height 29
type input "**********"
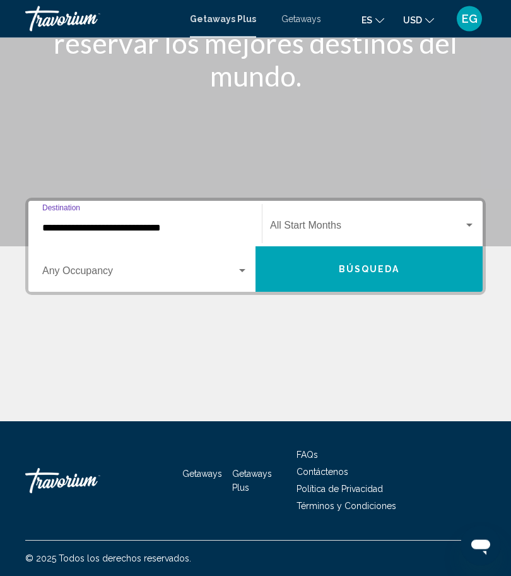
scroll to position [133, 0]
click at [239, 271] on div "Search widget" at bounding box center [242, 271] width 11 height 10
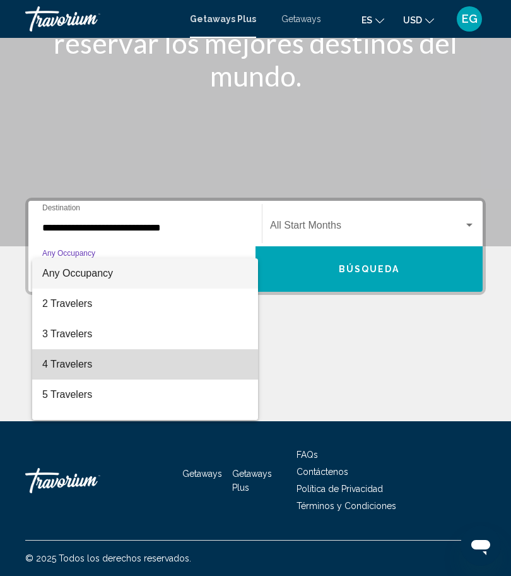
click at [131, 372] on span "4 Travelers" at bounding box center [145, 364] width 206 height 30
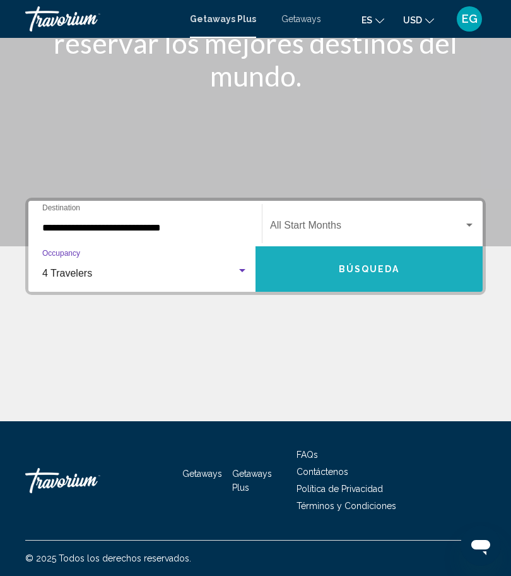
click at [369, 275] on span "Búsqueda" at bounding box center [369, 269] width 61 height 10
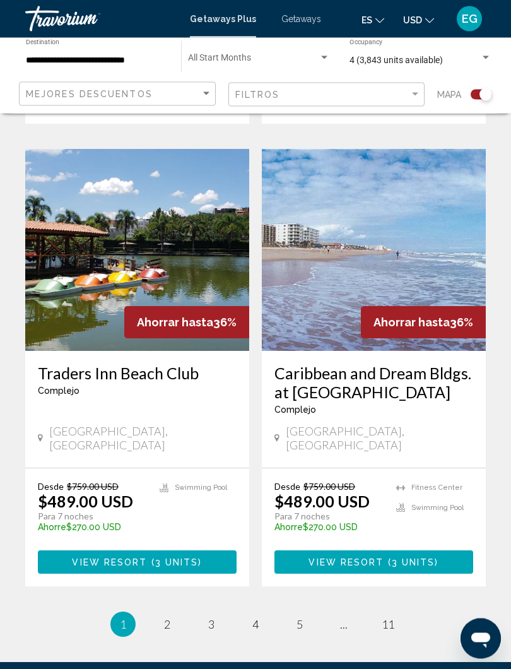
scroll to position [2535, 0]
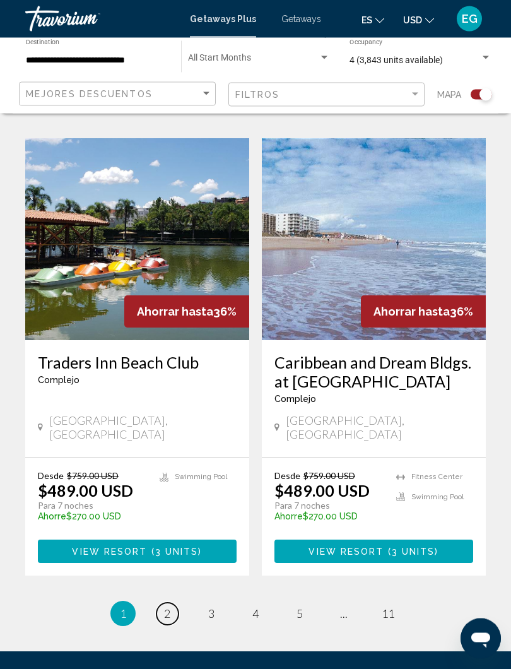
click at [169, 575] on span "2" at bounding box center [167, 614] width 6 height 14
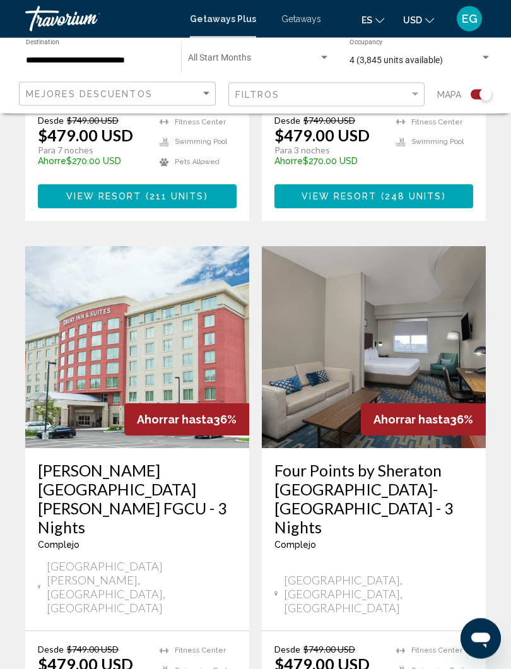
scroll to position [2540, 0]
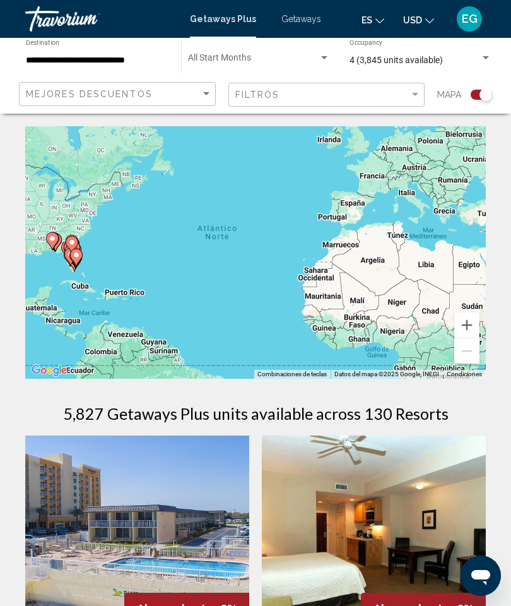
click at [307, 21] on span "Getaways" at bounding box center [301, 19] width 40 height 10
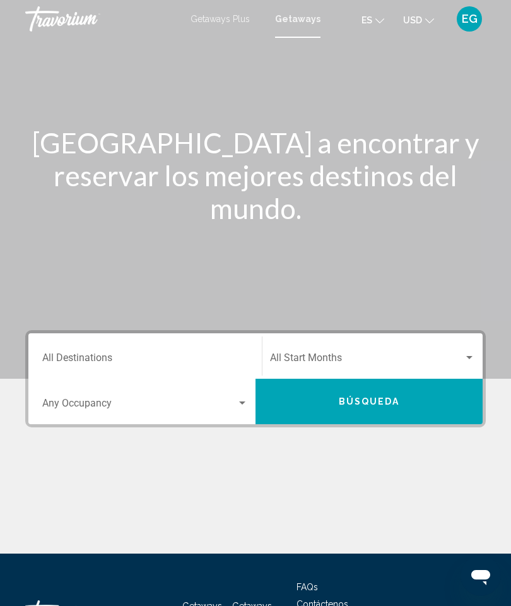
click at [163, 361] on input "Destination All Destinations" at bounding box center [145, 360] width 206 height 11
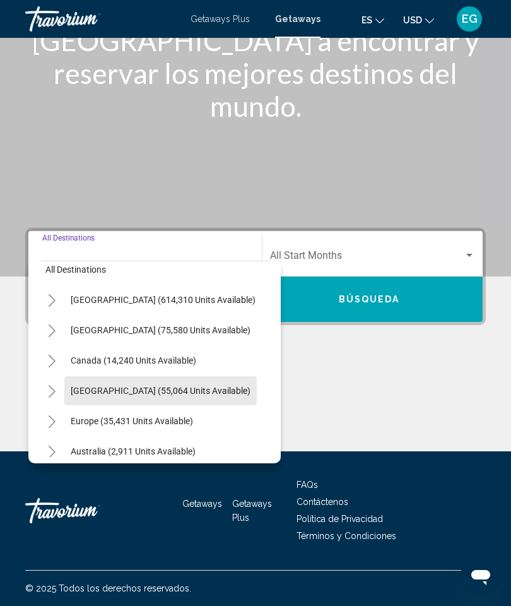
scroll to position [13, 2]
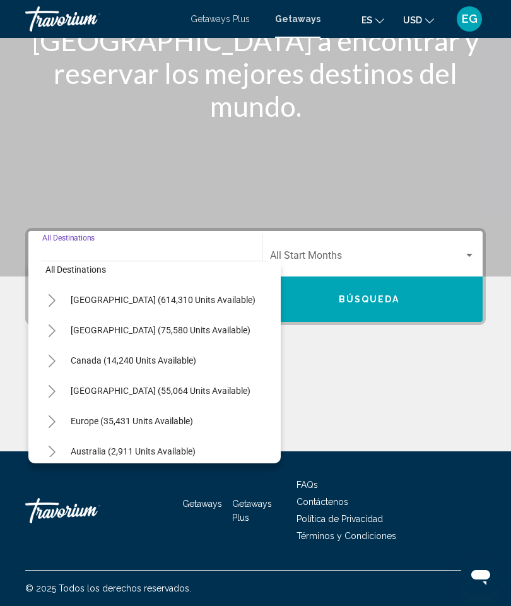
click at [94, 423] on span "Europe (35,431 units available)" at bounding box center [132, 421] width 122 height 10
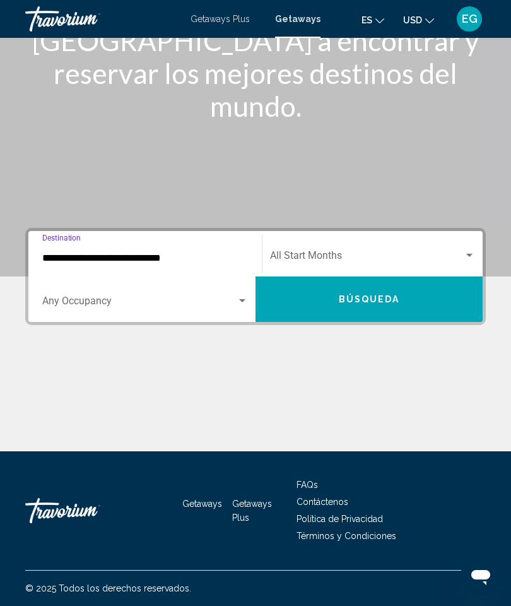
click at [211, 263] on input "**********" at bounding box center [145, 257] width 206 height 11
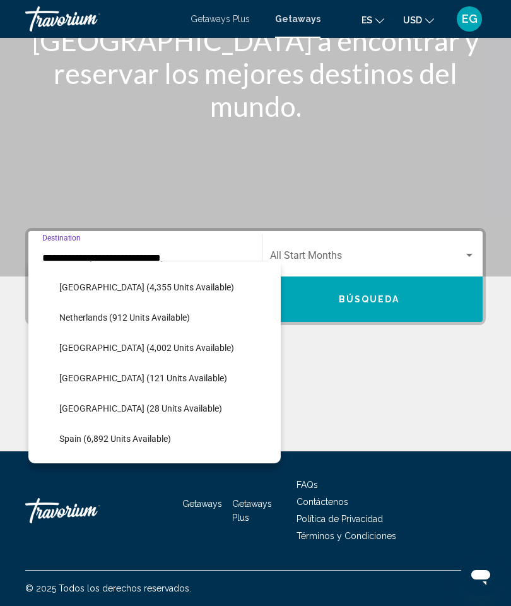
scroll to position [519, 1]
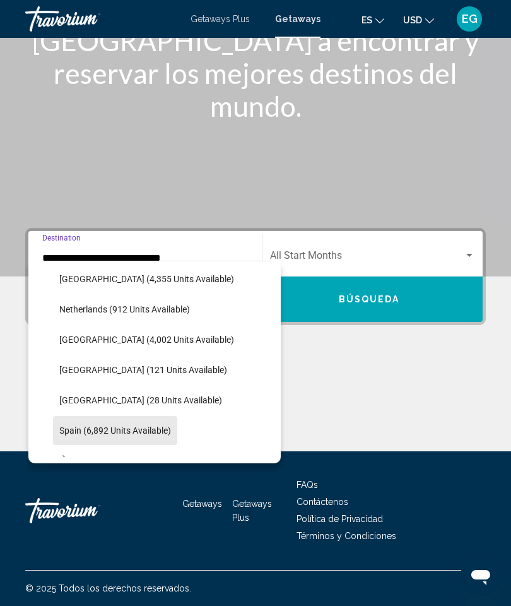
click at [110, 434] on span "Spain (6,892 units available)" at bounding box center [115, 430] width 112 height 10
type input "**********"
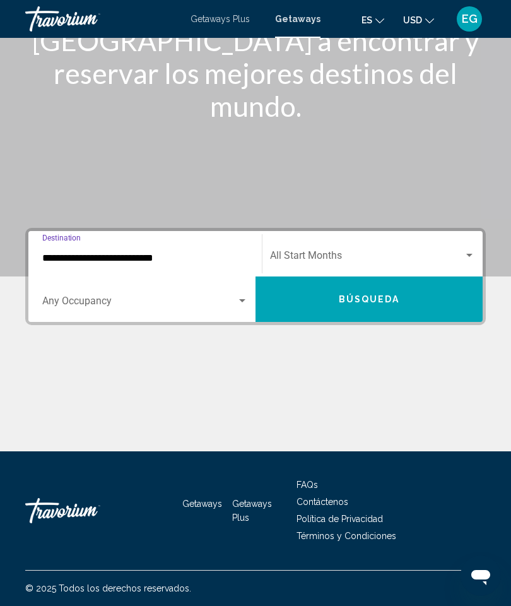
click at [239, 299] on div "Search widget" at bounding box center [242, 301] width 11 height 10
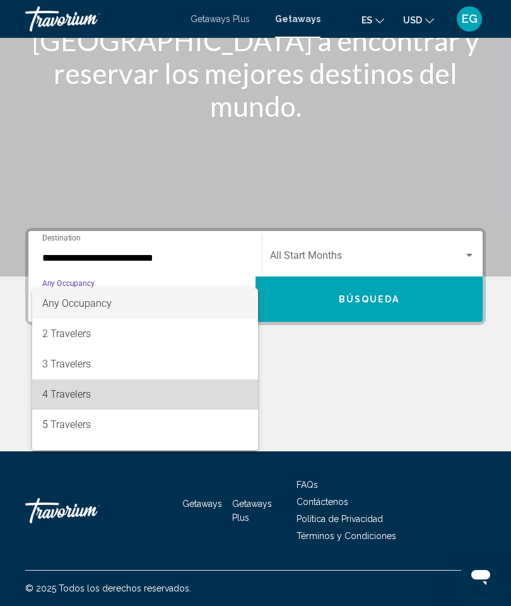
click at [115, 398] on span "4 Travelers" at bounding box center [145, 394] width 206 height 30
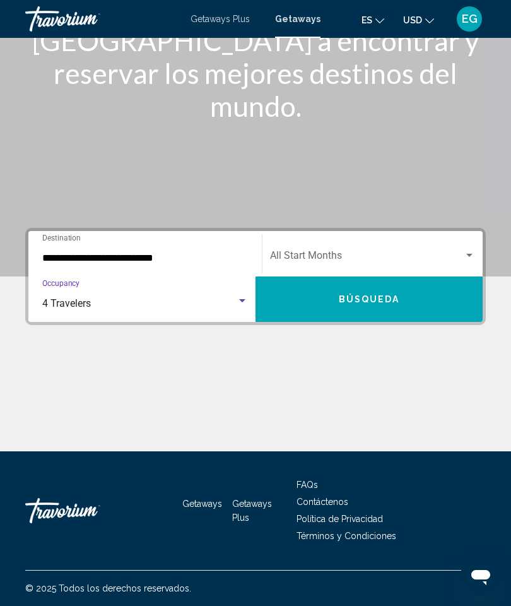
click at [377, 304] on span "Búsqueda" at bounding box center [369, 300] width 61 height 10
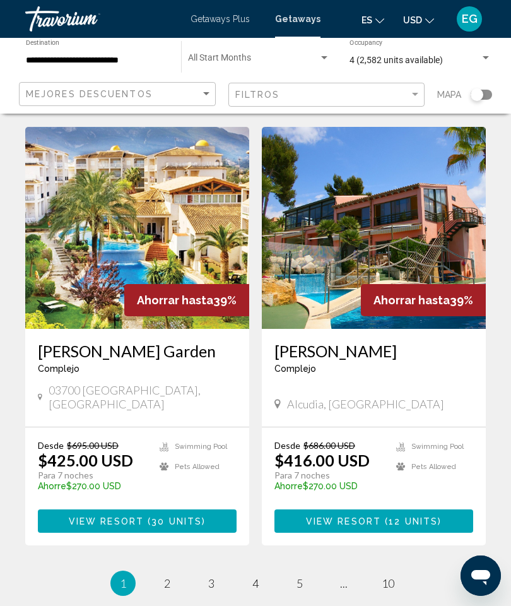
scroll to position [2319, 0]
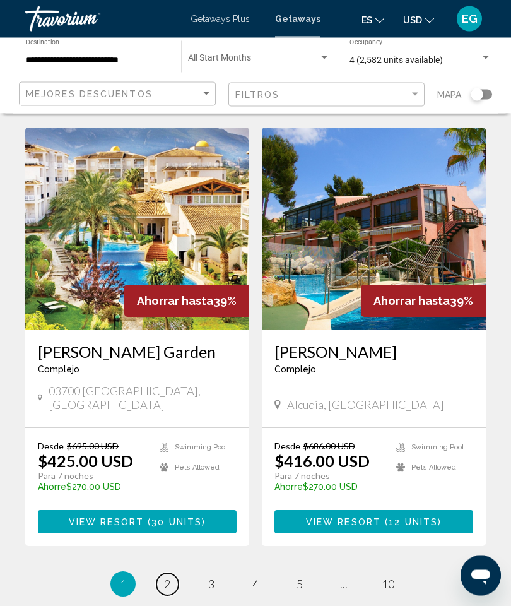
click at [170, 575] on span "2" at bounding box center [167, 584] width 6 height 14
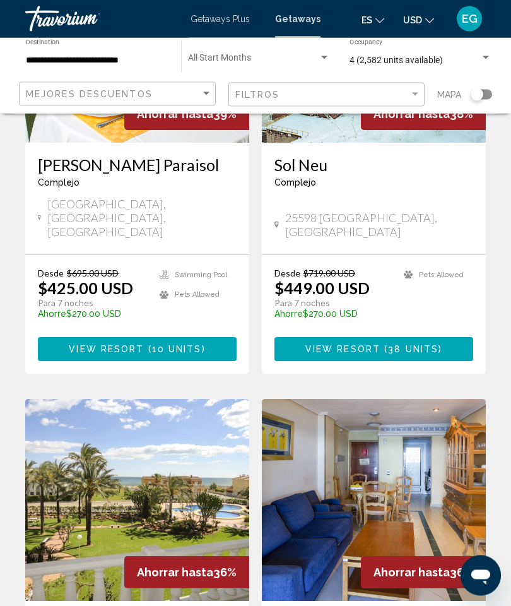
scroll to position [685, 0]
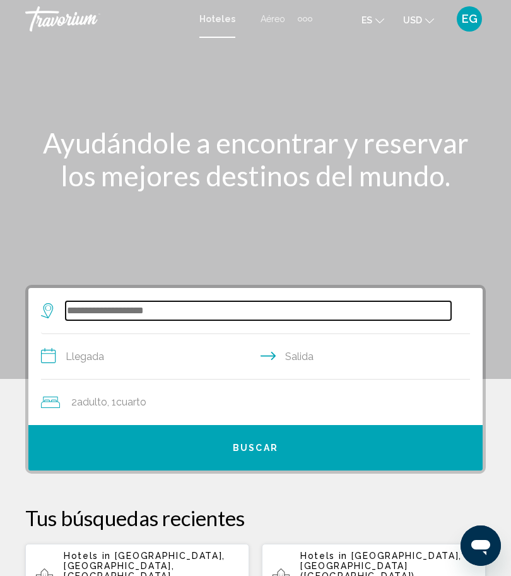
click at [141, 301] on input "Search widget" at bounding box center [259, 310] width 386 height 19
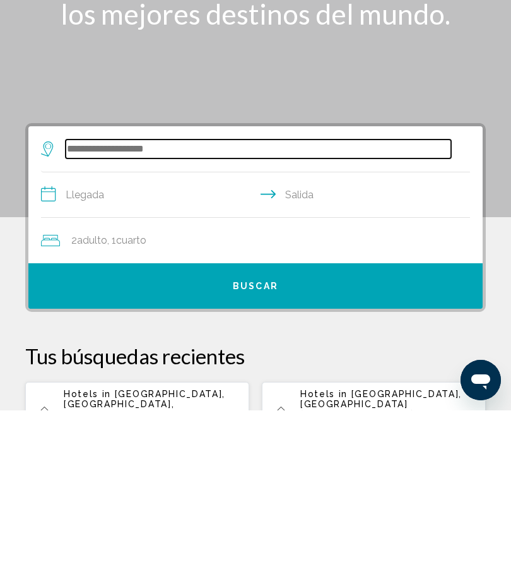
scroll to position [73, 0]
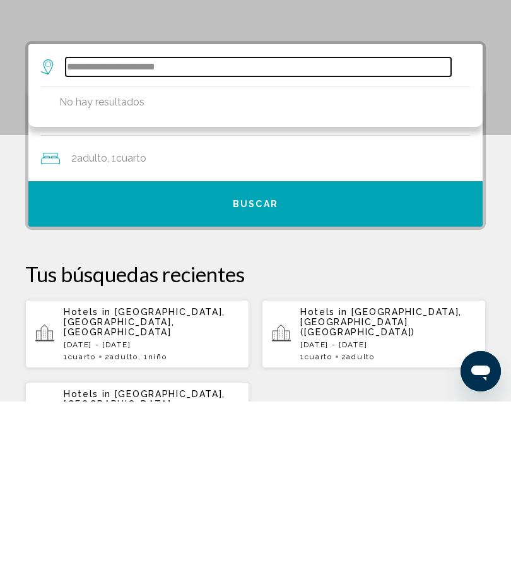
type input "**********"
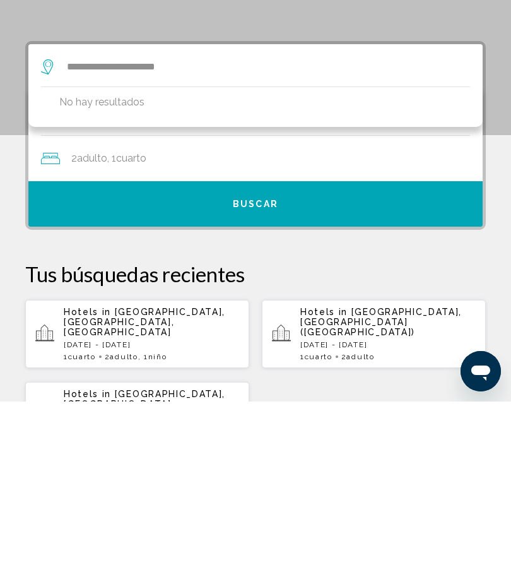
click at [206, 306] on div "2 Adulto Adulto , 1 Cuarto habitaciones" at bounding box center [262, 328] width 442 height 45
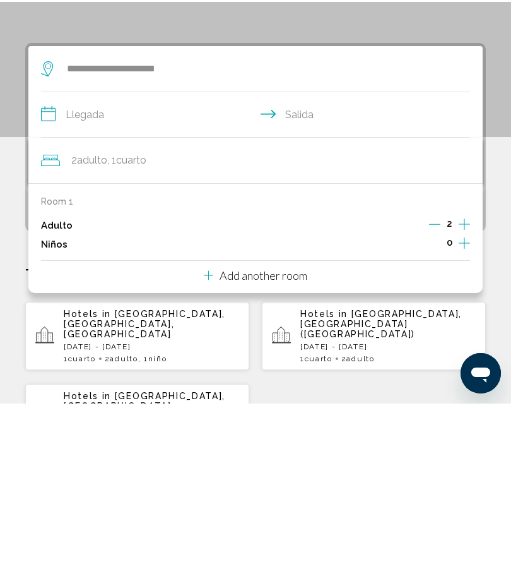
scroll to position [244, 0]
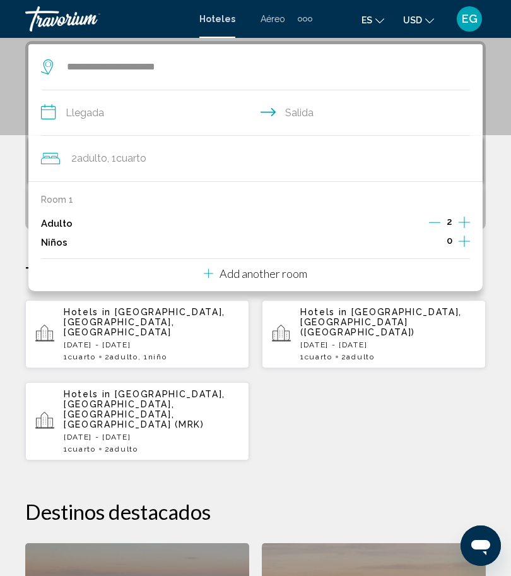
click at [52, 114] on input "**********" at bounding box center [258, 114] width 434 height 49
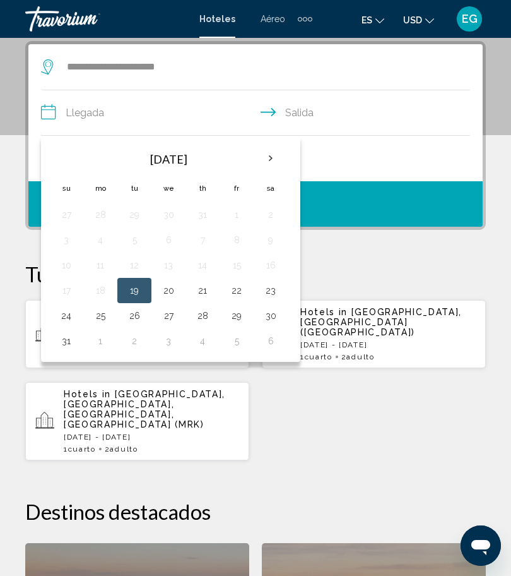
click at [239, 288] on button "22" at bounding box center [237, 290] width 20 height 18
click at [98, 316] on button "25" at bounding box center [100, 316] width 20 height 18
type input "**********"
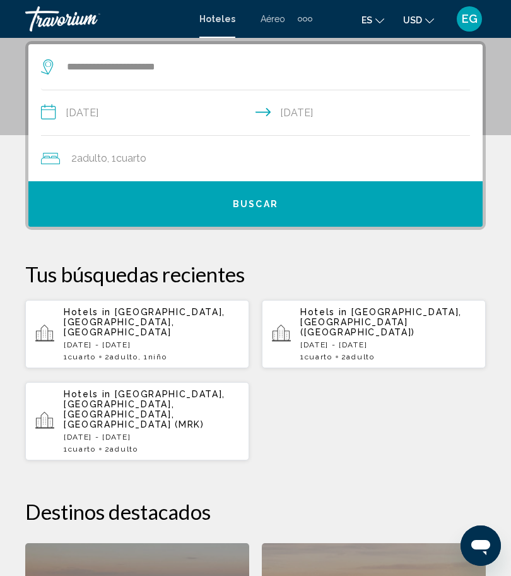
click at [274, 208] on span "Buscar" at bounding box center [255, 204] width 45 height 10
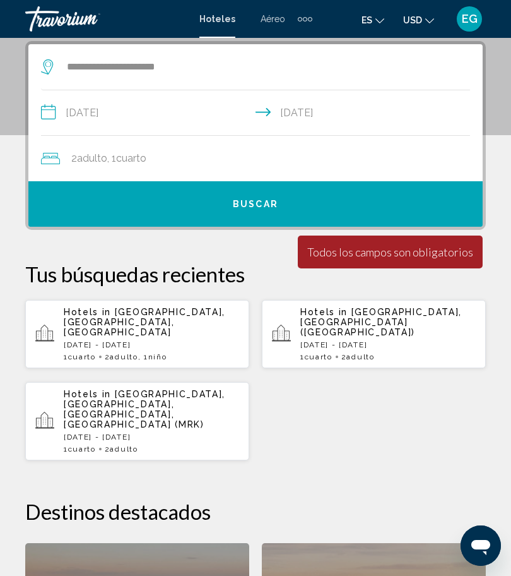
click at [408, 253] on div "Todos los campos son obligatorios" at bounding box center [390, 252] width 166 height 14
click at [370, 201] on button "Buscar" at bounding box center [255, 203] width 454 height 45
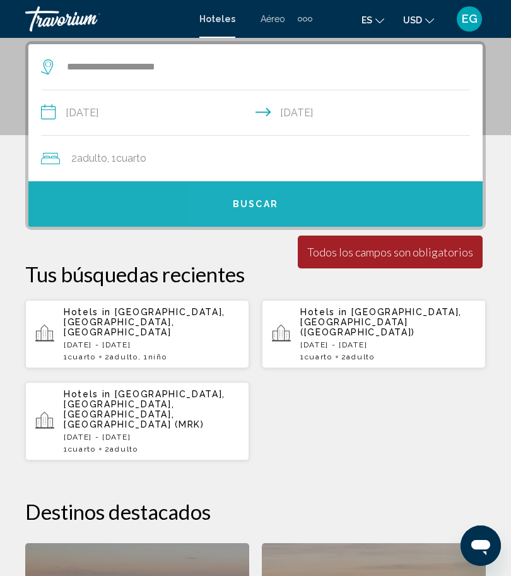
click at [394, 197] on button "Buscar" at bounding box center [255, 203] width 454 height 45
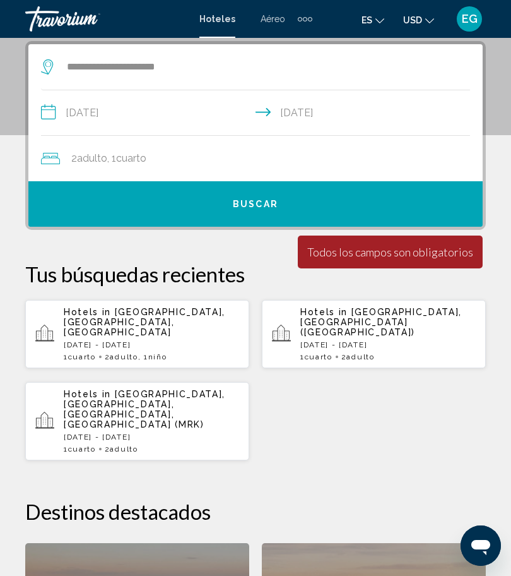
click at [414, 210] on button "Buscar" at bounding box center [255, 203] width 454 height 45
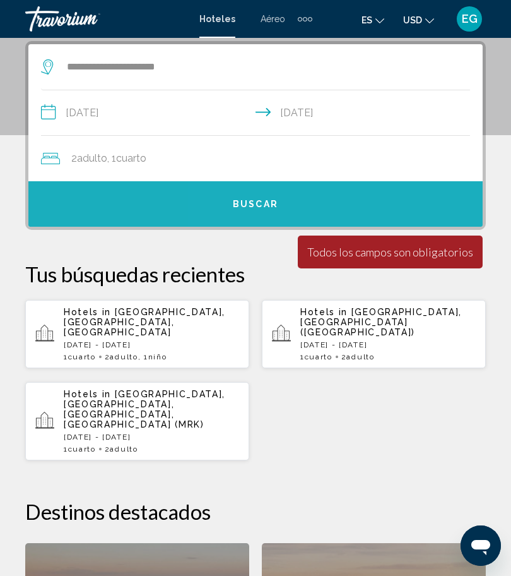
click at [427, 211] on button "Buscar" at bounding box center [255, 203] width 454 height 45
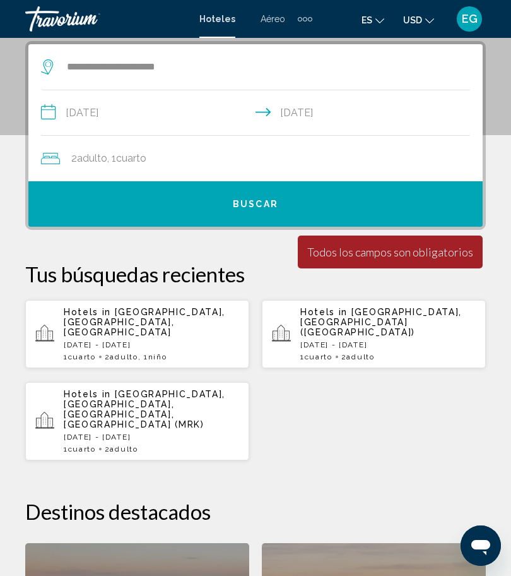
click at [130, 206] on button "Buscar" at bounding box center [255, 203] width 454 height 45
click at [127, 205] on button "Buscar" at bounding box center [255, 203] width 454 height 45
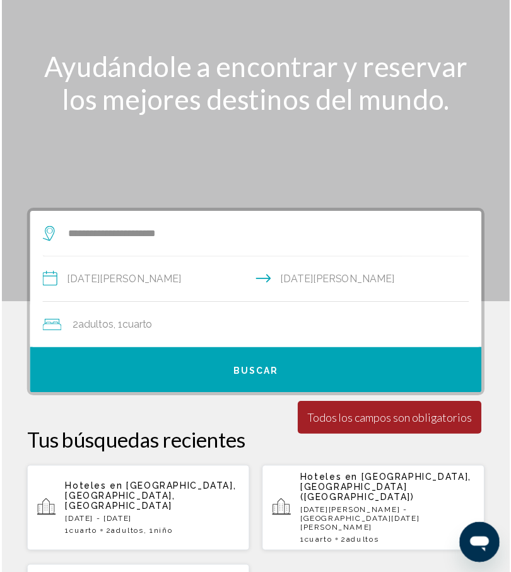
scroll to position [0, 0]
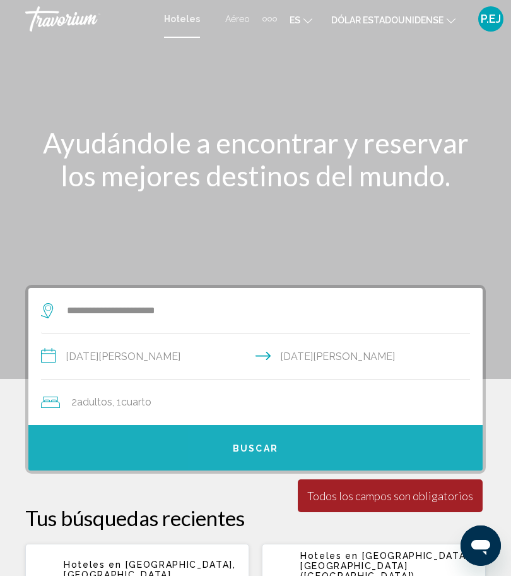
click at [401, 437] on button "Buscar" at bounding box center [255, 447] width 454 height 45
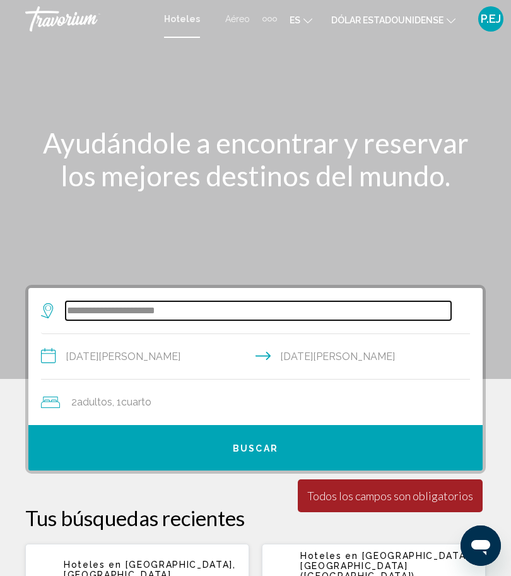
click at [206, 320] on input "**********" at bounding box center [259, 310] width 386 height 19
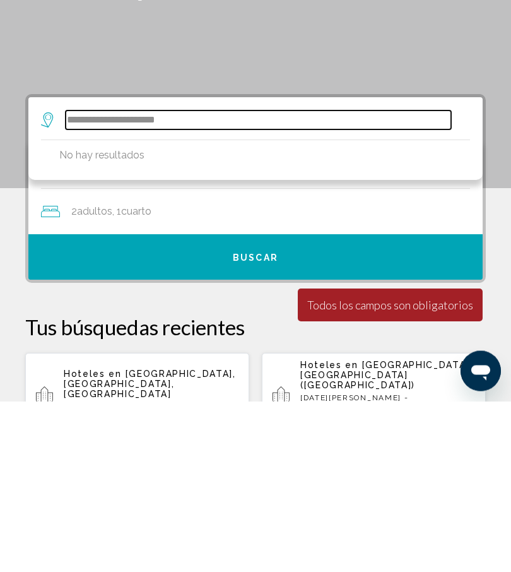
scroll to position [73, 0]
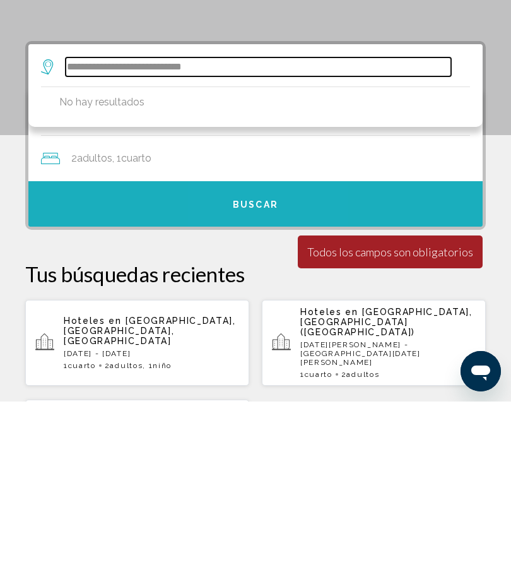
type input "**********"
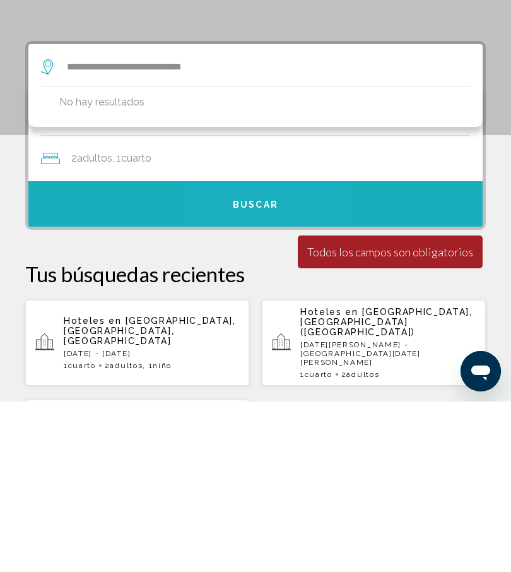
click at [261, 370] on font "Buscar" at bounding box center [255, 375] width 45 height 10
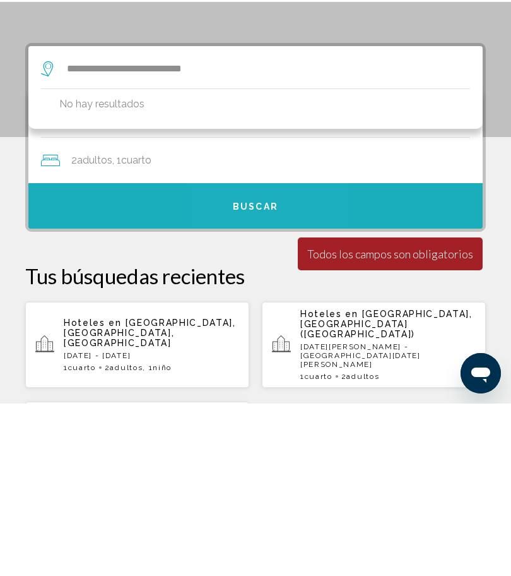
scroll to position [244, 0]
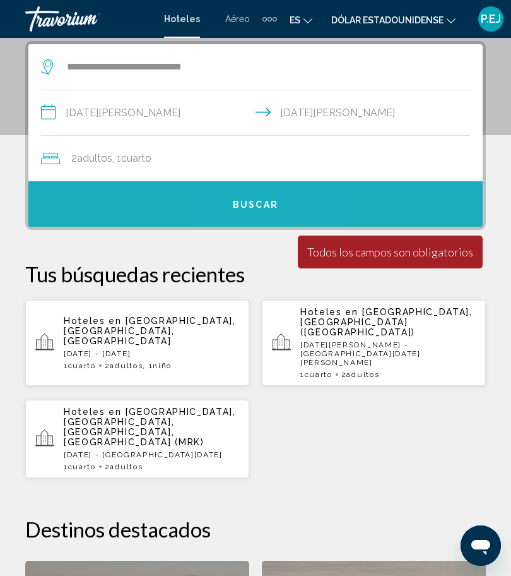
click at [261, 213] on button "Buscar" at bounding box center [255, 203] width 454 height 45
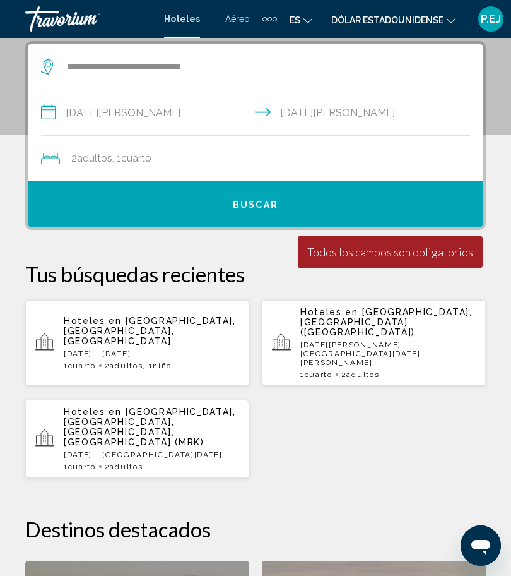
click at [263, 208] on font "Buscar" at bounding box center [255, 204] width 45 height 10
click at [237, 204] on font "Buscar" at bounding box center [255, 204] width 45 height 10
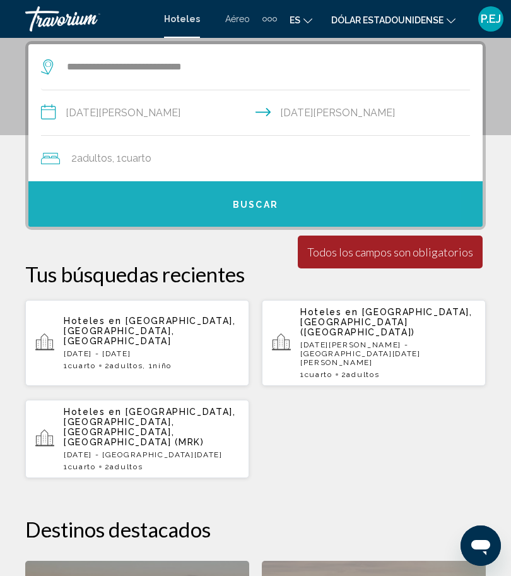
click at [232, 209] on button "Buscar" at bounding box center [255, 203] width 454 height 45
click at [172, 207] on button "Buscar" at bounding box center [255, 203] width 454 height 45
click at [174, 207] on button "Buscar" at bounding box center [255, 203] width 454 height 45
click at [174, 206] on button "Buscar" at bounding box center [255, 203] width 454 height 45
click at [185, 215] on button "Buscar" at bounding box center [255, 203] width 454 height 45
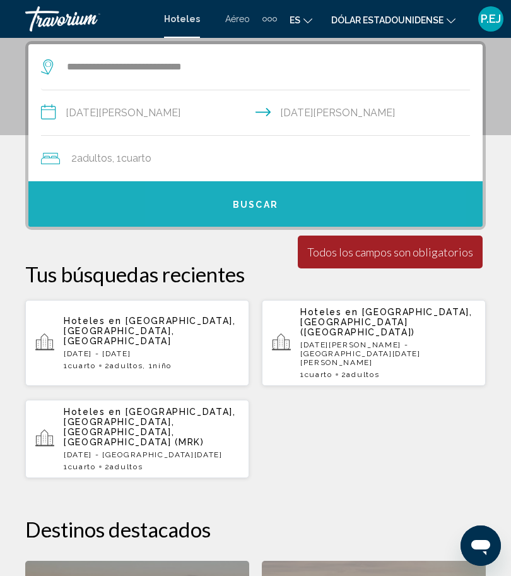
click at [234, 206] on font "Buscar" at bounding box center [255, 204] width 45 height 10
click at [240, 211] on button "Buscar" at bounding box center [255, 203] width 454 height 45
click at [243, 208] on font "Buscar" at bounding box center [255, 204] width 45 height 10
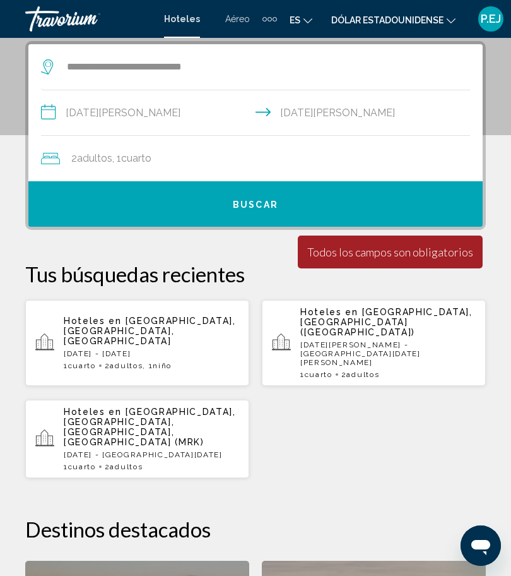
click at [431, 338] on div "Hoteles en [GEOGRAPHIC_DATA], [GEOGRAPHIC_DATA] ([GEOGRAPHIC_DATA]) [DATE][PERS…" at bounding box center [387, 343] width 175 height 72
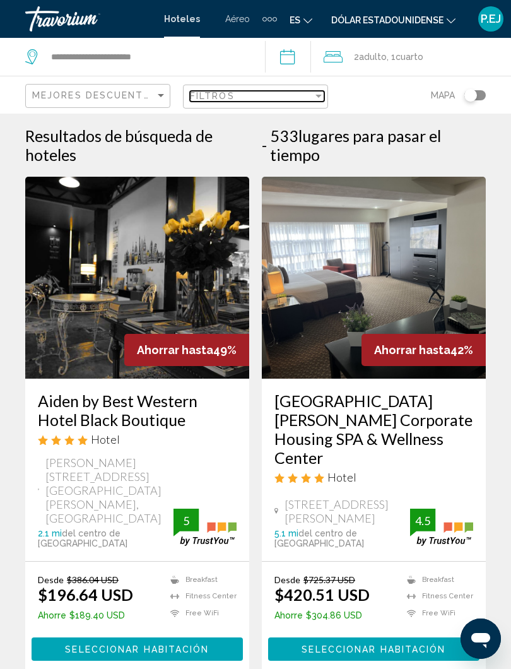
click at [317, 100] on div "Filter" at bounding box center [318, 96] width 11 height 10
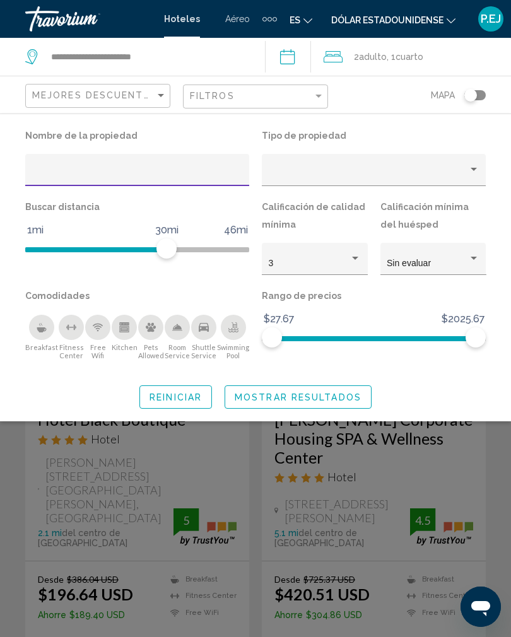
click at [80, 172] on input "Hotel Filters" at bounding box center [137, 175] width 211 height 10
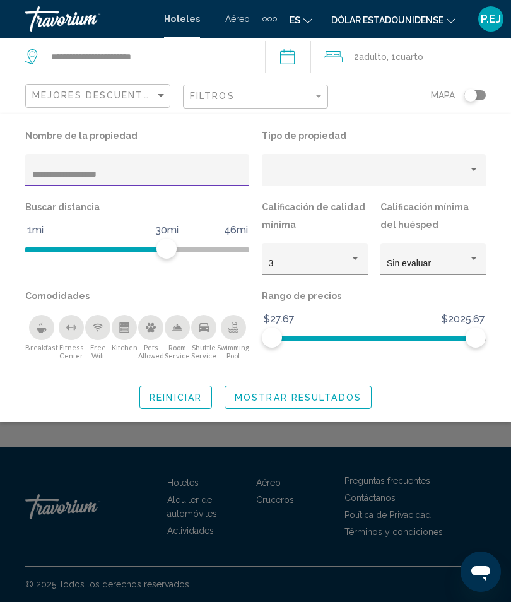
type input "**********"
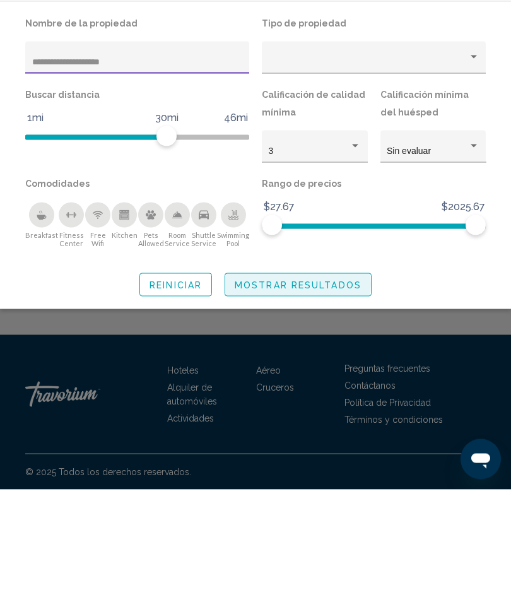
click at [299, 393] on span "Mostrar resultados" at bounding box center [298, 398] width 127 height 10
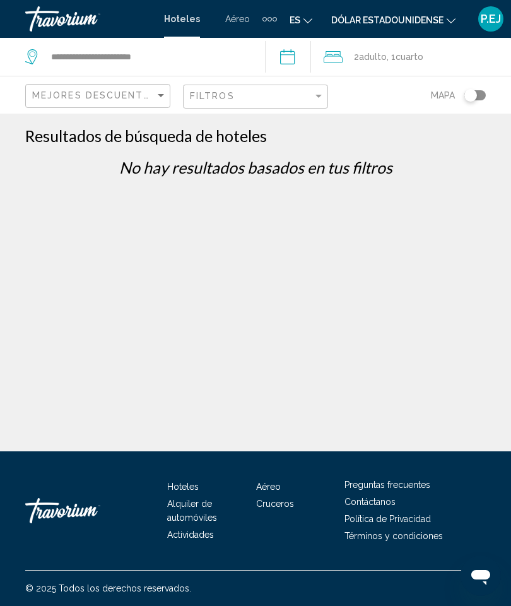
click at [358, 413] on div "**********" at bounding box center [255, 351] width 511 height 451
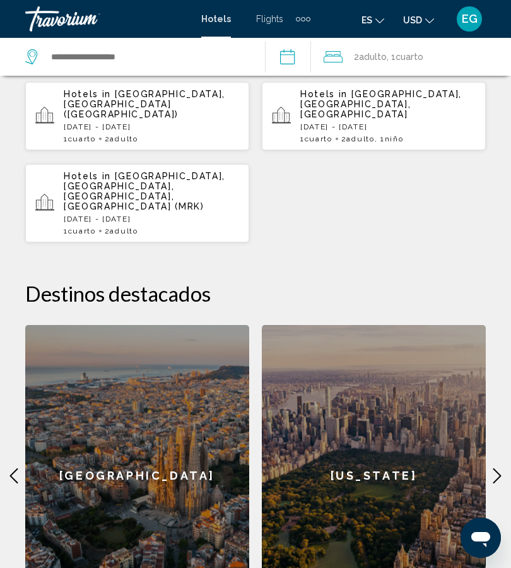
scroll to position [424, 0]
